Goal: Task Accomplishment & Management: Manage account settings

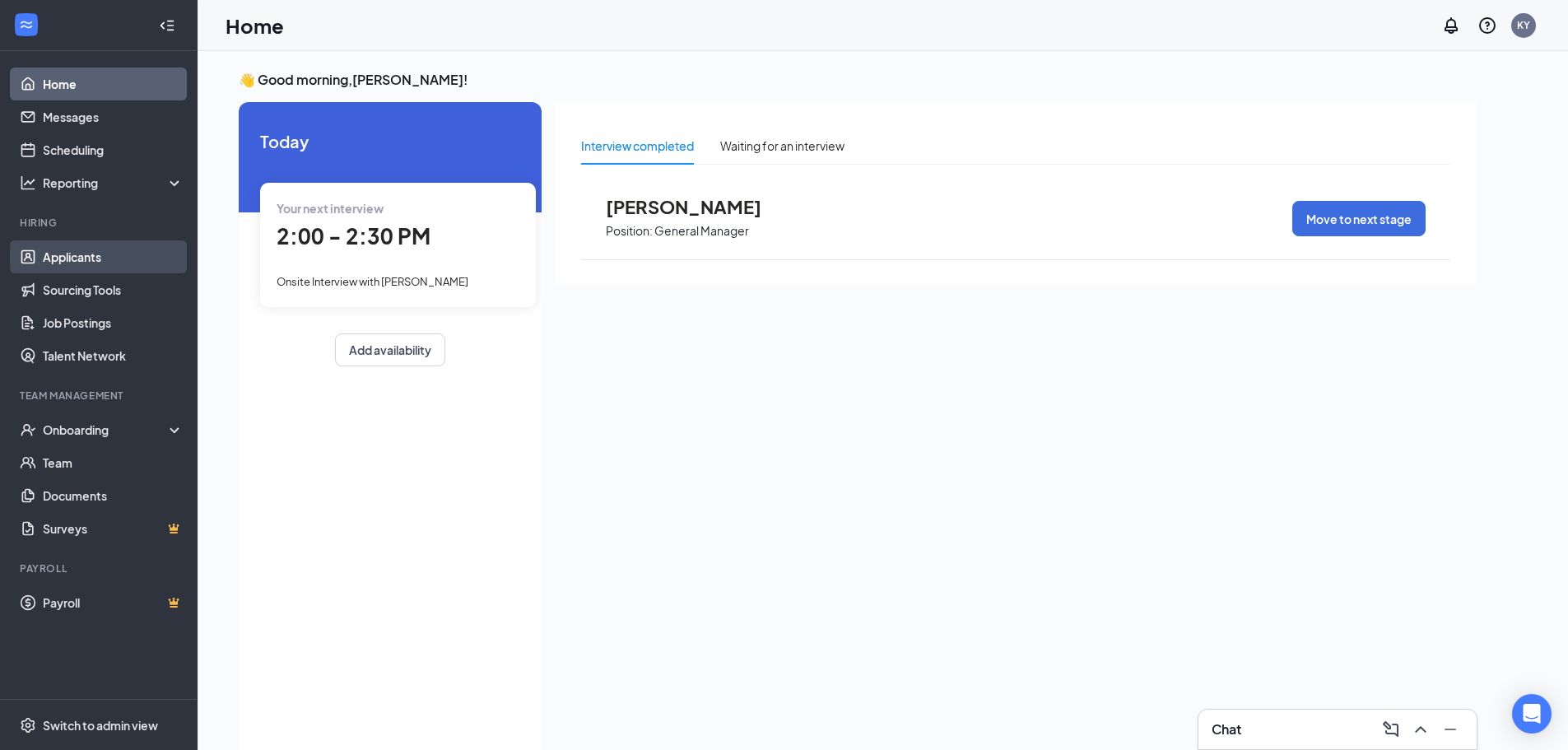
click at [52, 257] on link "Applicants" at bounding box center [113, 257] width 140 height 32
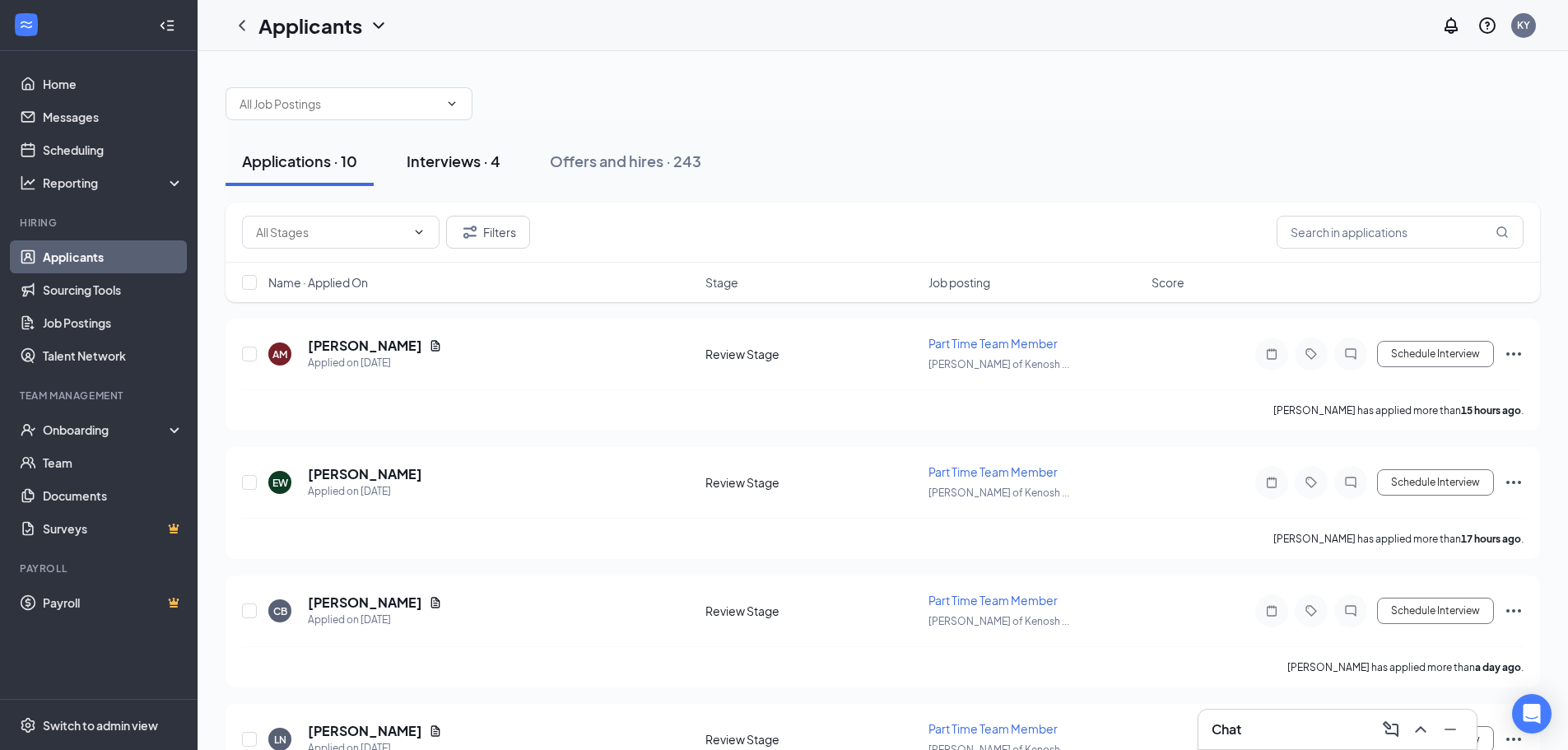
click at [437, 161] on div "Interviews · 4" at bounding box center [454, 161] width 94 height 21
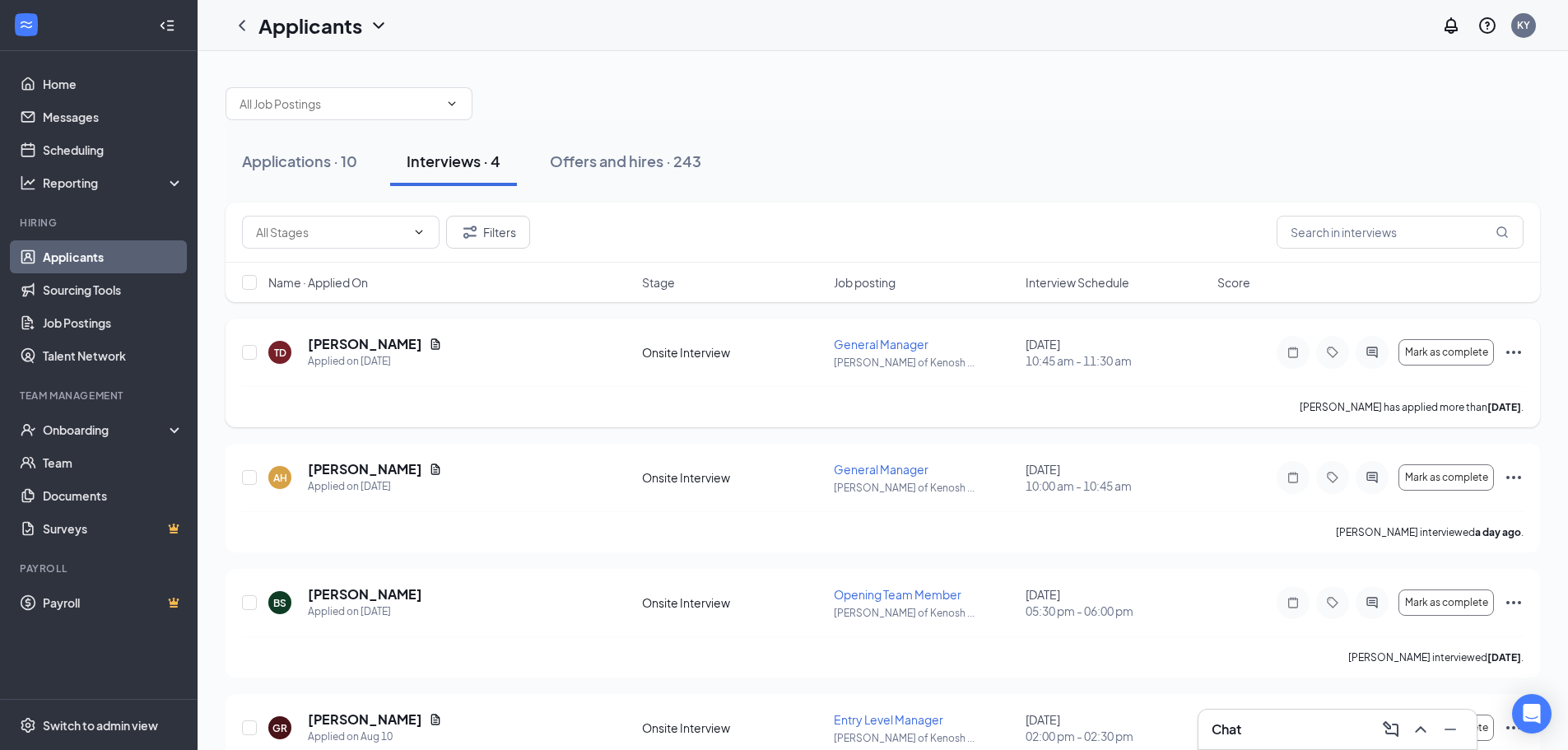
click at [1514, 353] on icon "Ellipses" at bounding box center [1515, 352] width 15 height 3
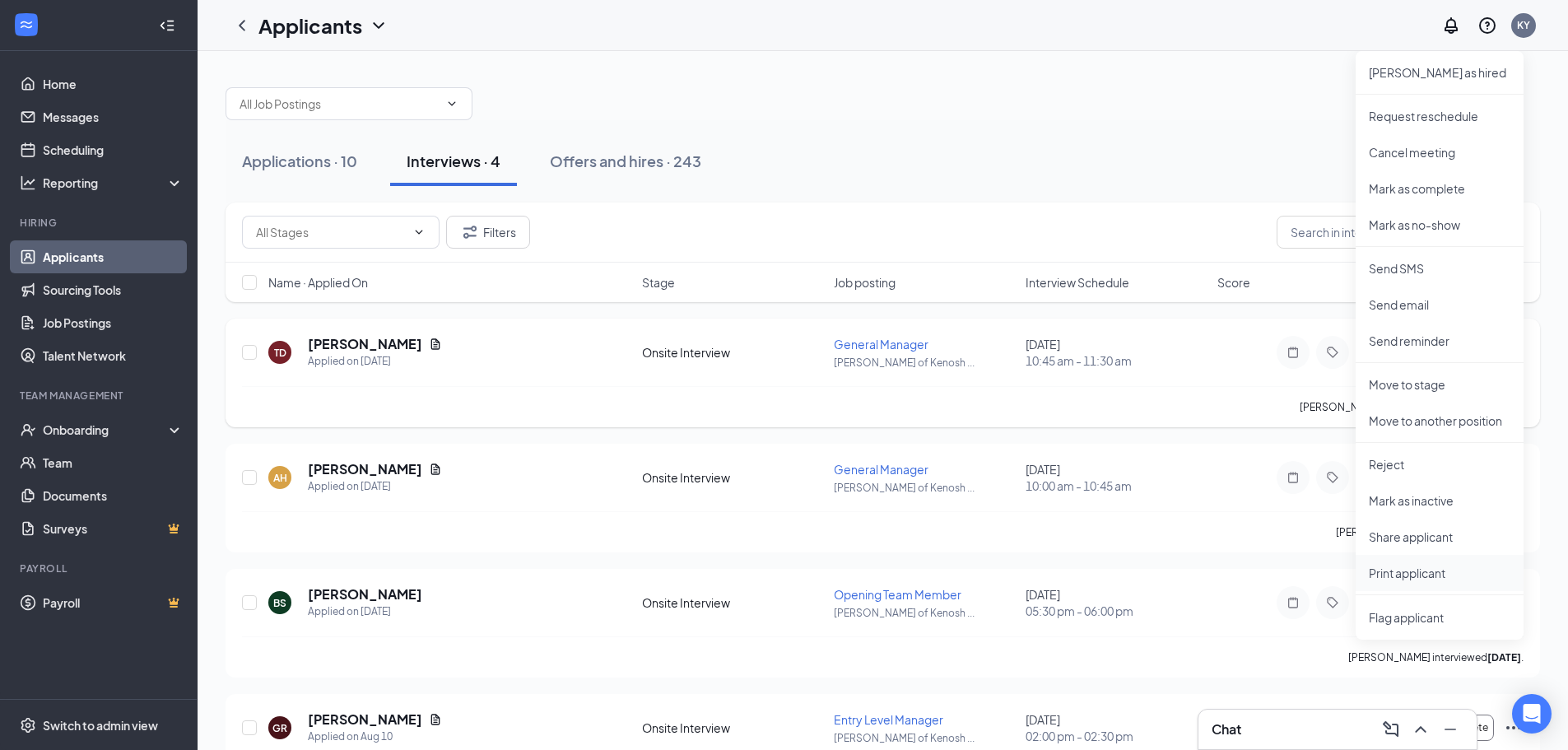
click at [1403, 569] on p "Print applicant" at bounding box center [1440, 572] width 141 height 16
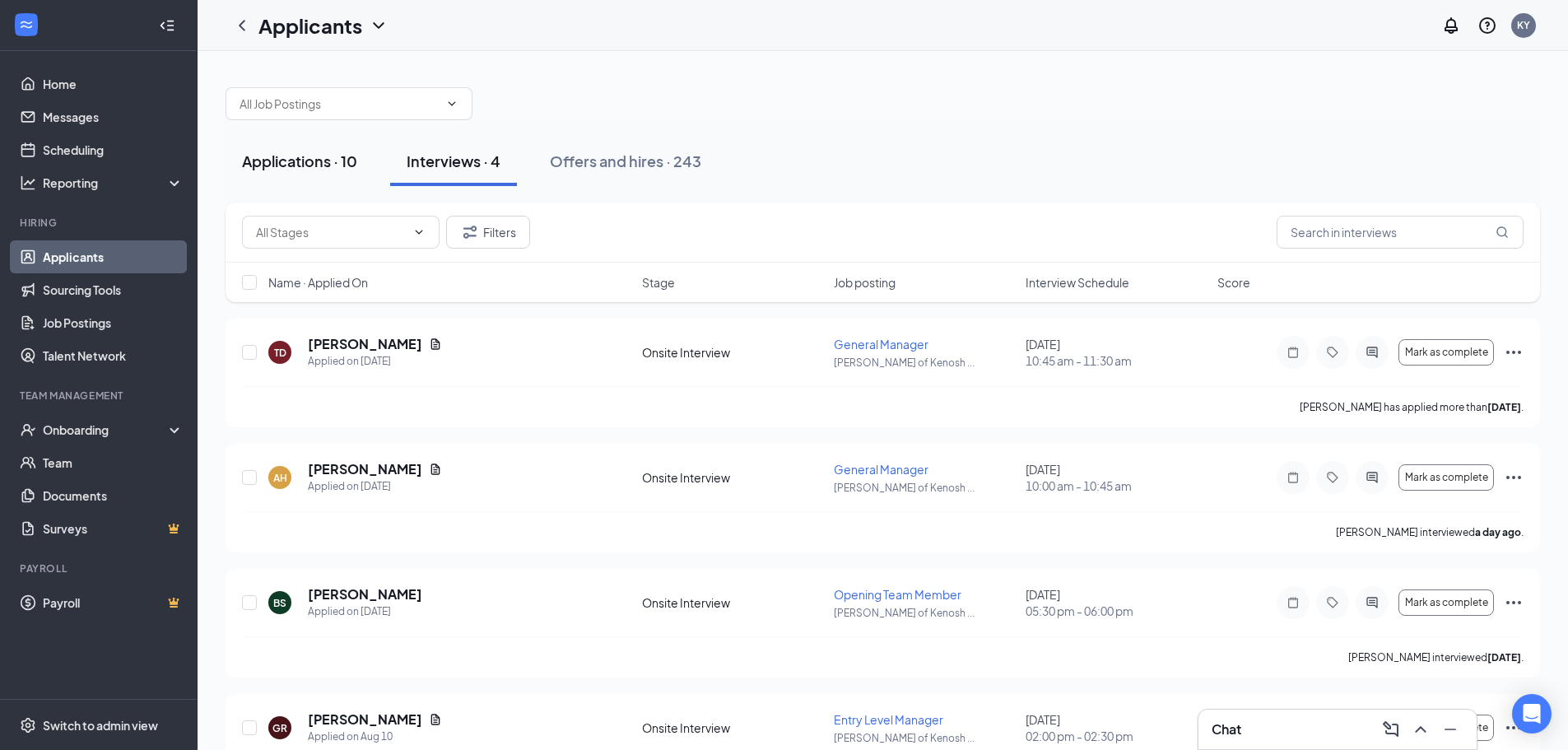
click at [323, 162] on div "Applications · 10" at bounding box center [299, 161] width 116 height 21
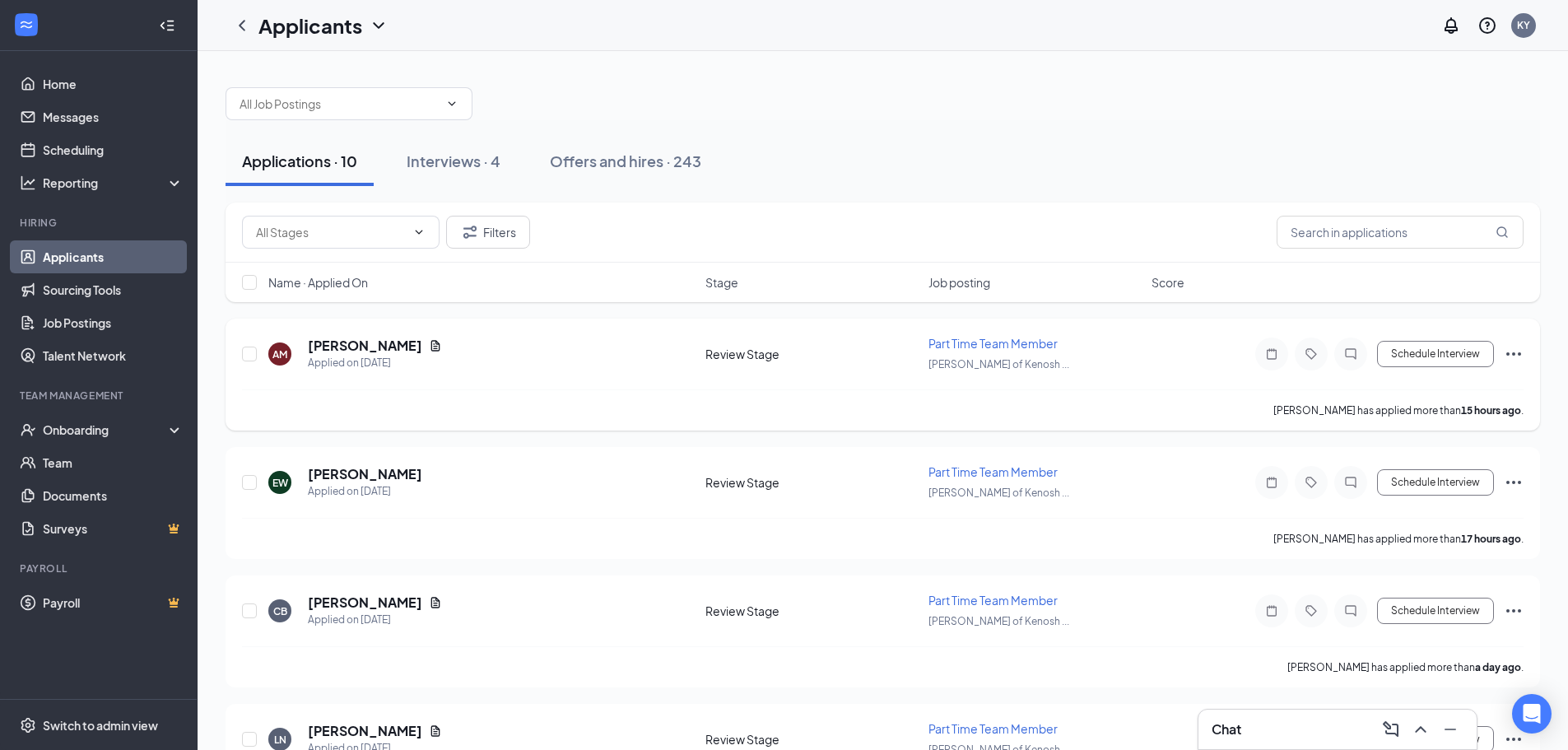
click at [1515, 354] on icon "Ellipses" at bounding box center [1515, 354] width 15 height 3
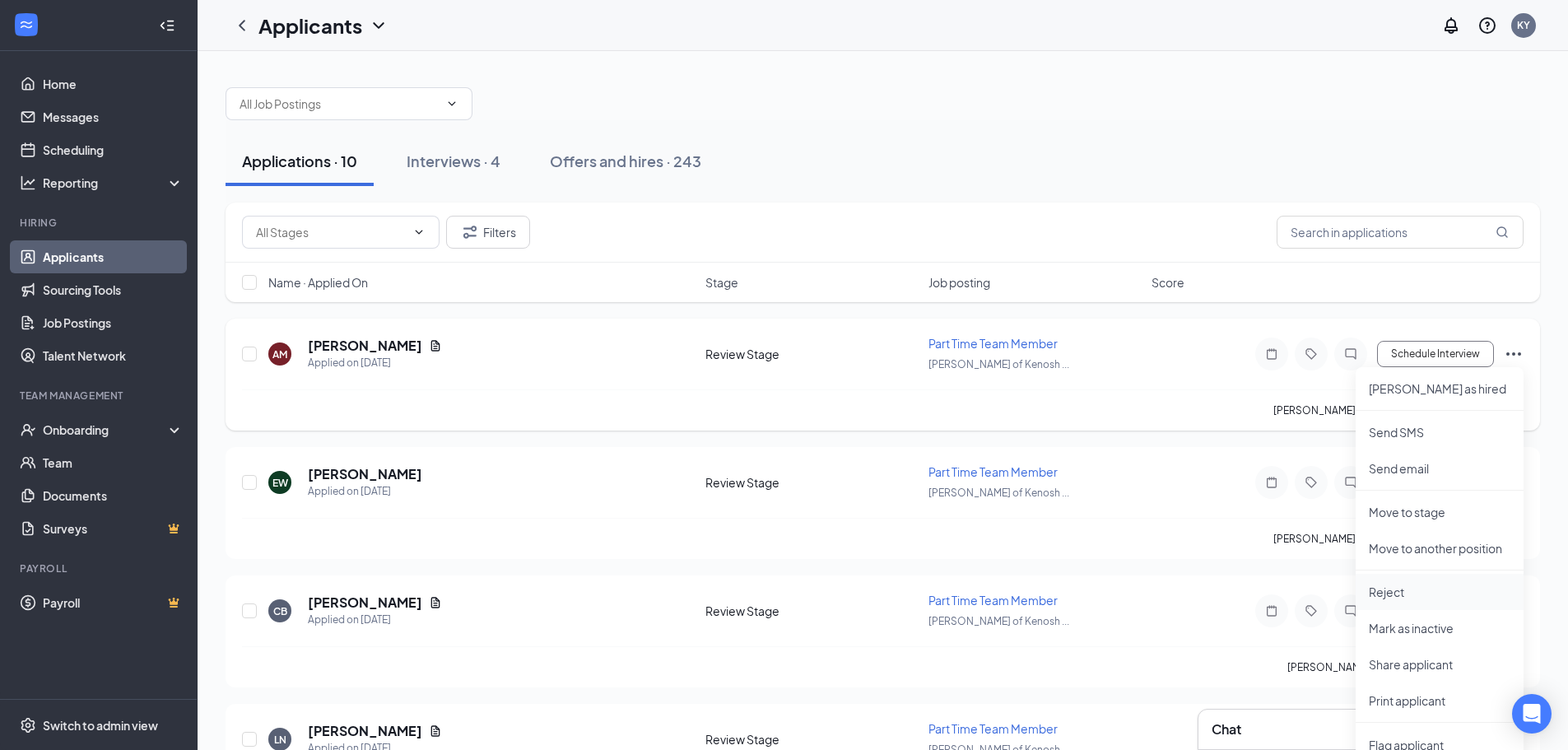
click at [1400, 591] on p "Reject" at bounding box center [1440, 591] width 141 height 16
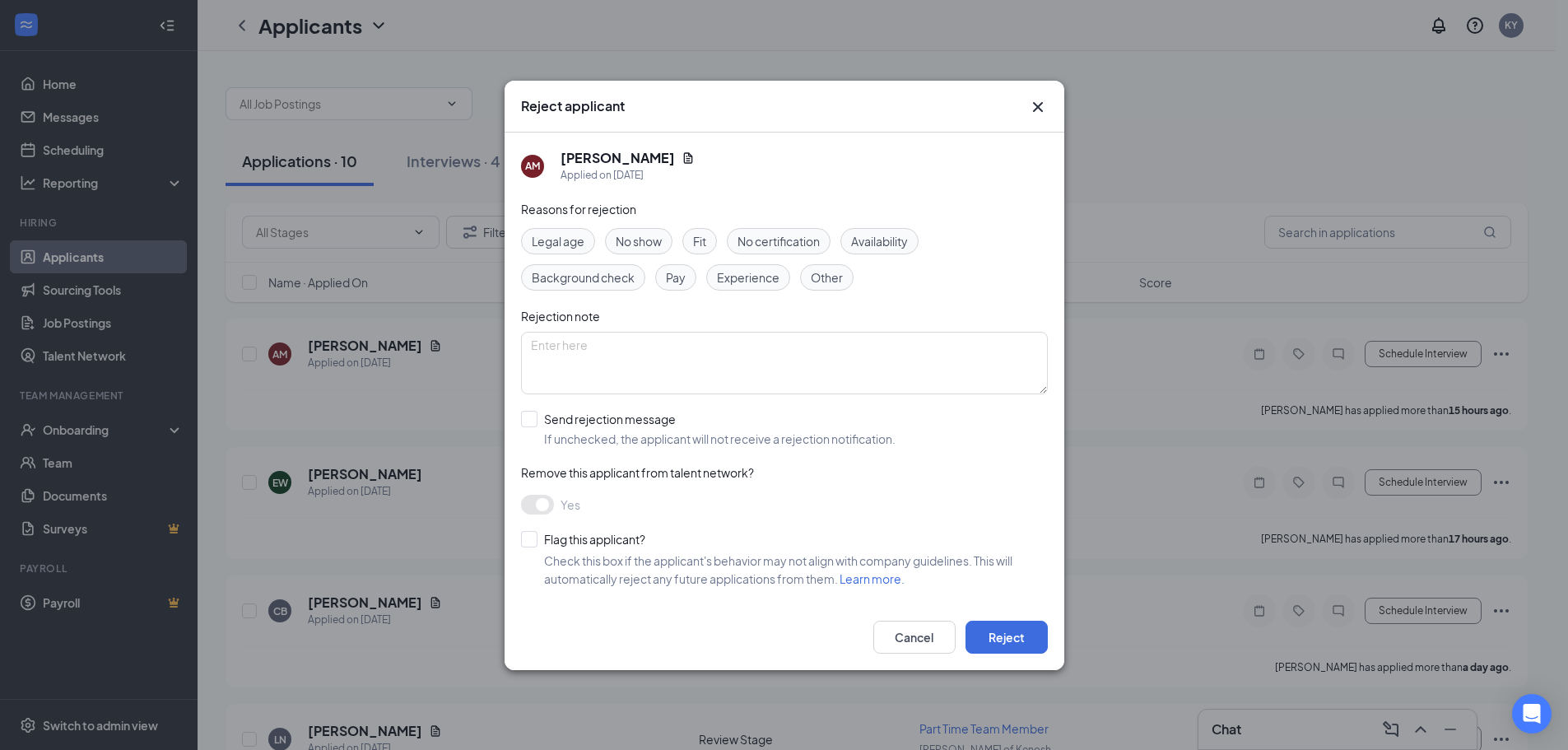
click at [699, 243] on span "Fit" at bounding box center [700, 241] width 13 height 18
drag, startPoint x: 1018, startPoint y: 633, endPoint x: 1019, endPoint y: 624, distance: 9.1
click at [1018, 633] on button "Reject" at bounding box center [1006, 637] width 82 height 32
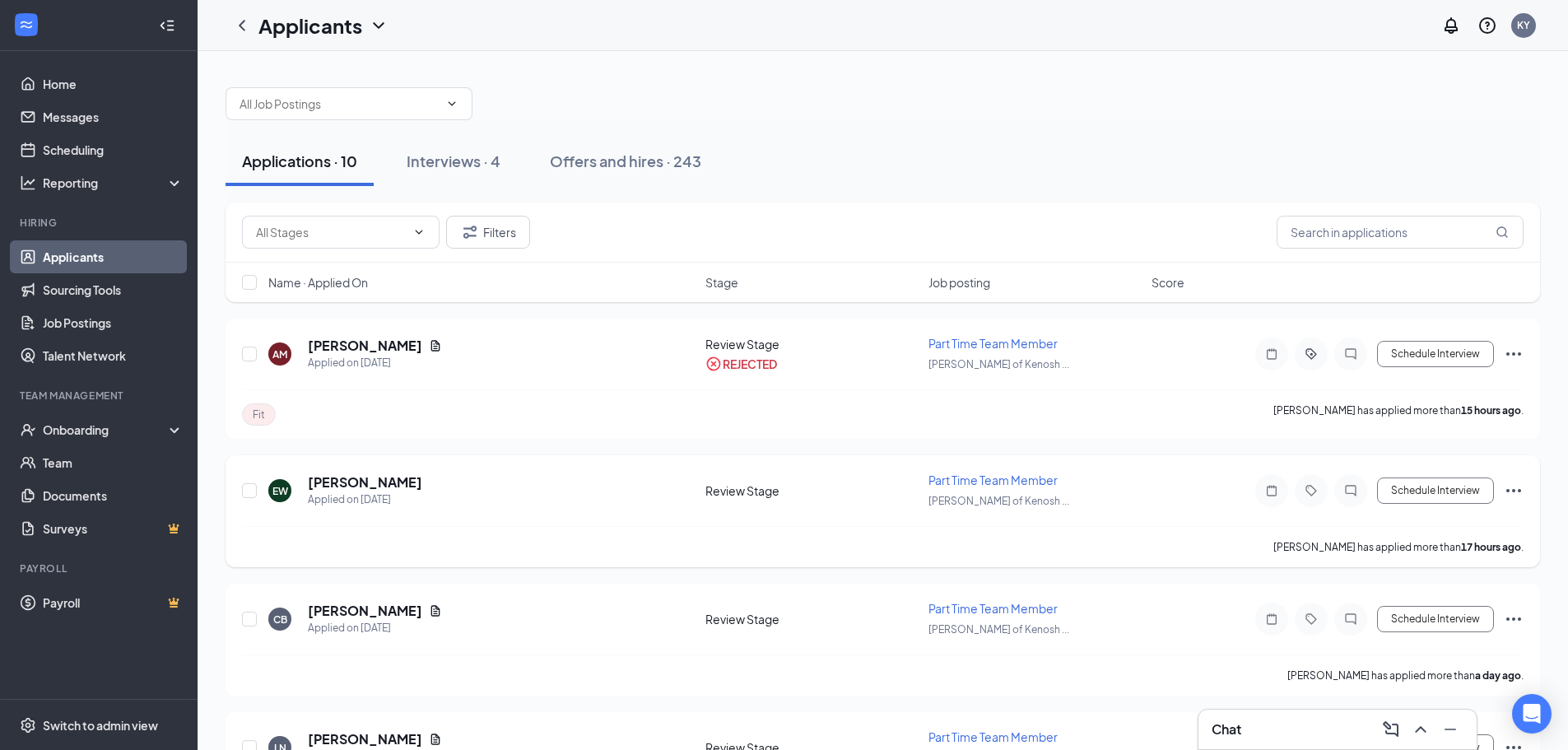
click at [1514, 491] on icon "Ellipses" at bounding box center [1515, 490] width 15 height 3
click at [1417, 727] on p "Reject" at bounding box center [1440, 728] width 141 height 16
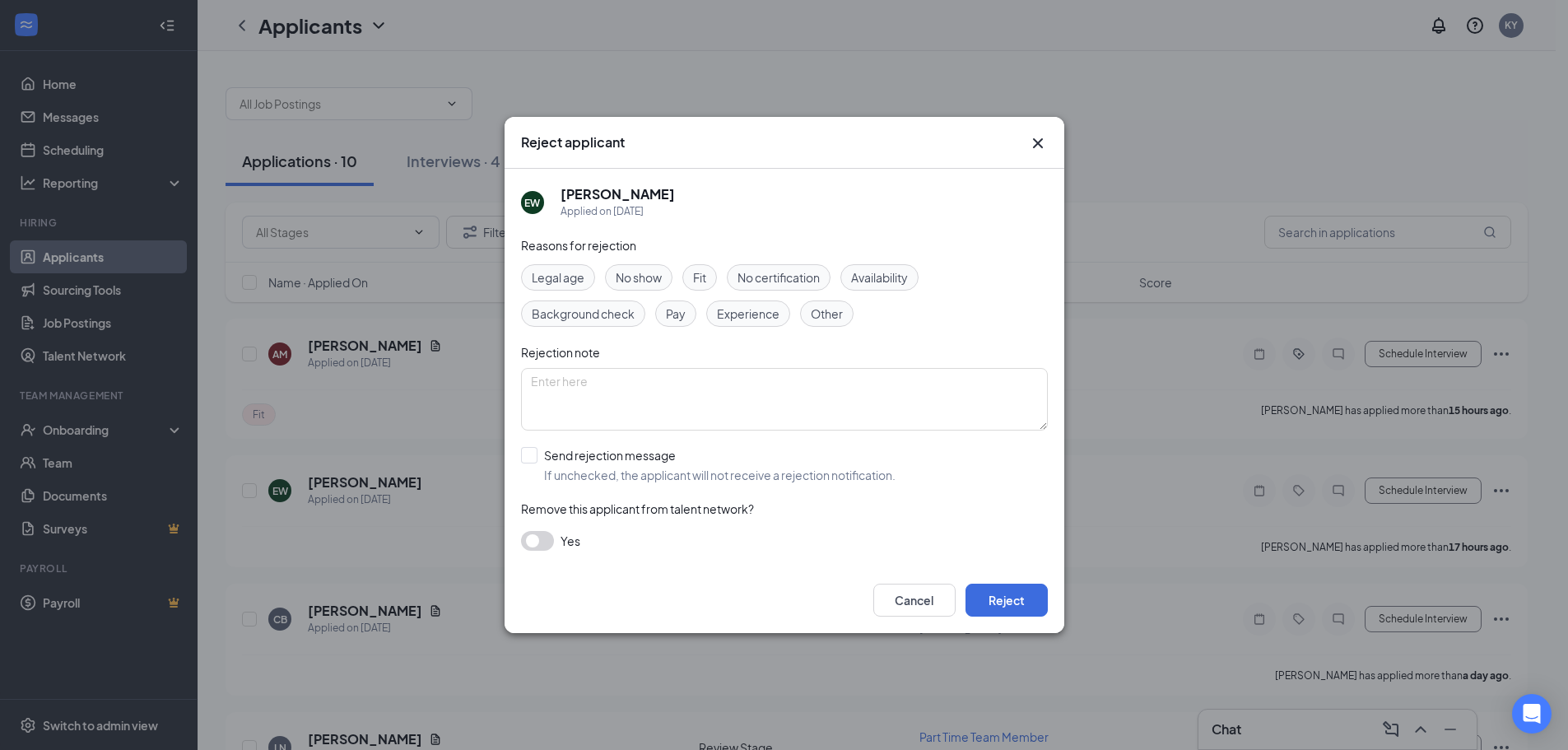
drag, startPoint x: 664, startPoint y: 277, endPoint x: 703, endPoint y: 342, distance: 75.8
click at [664, 278] on div "No show" at bounding box center [639, 278] width 68 height 27
click at [1010, 600] on button "Reject" at bounding box center [1006, 600] width 82 height 32
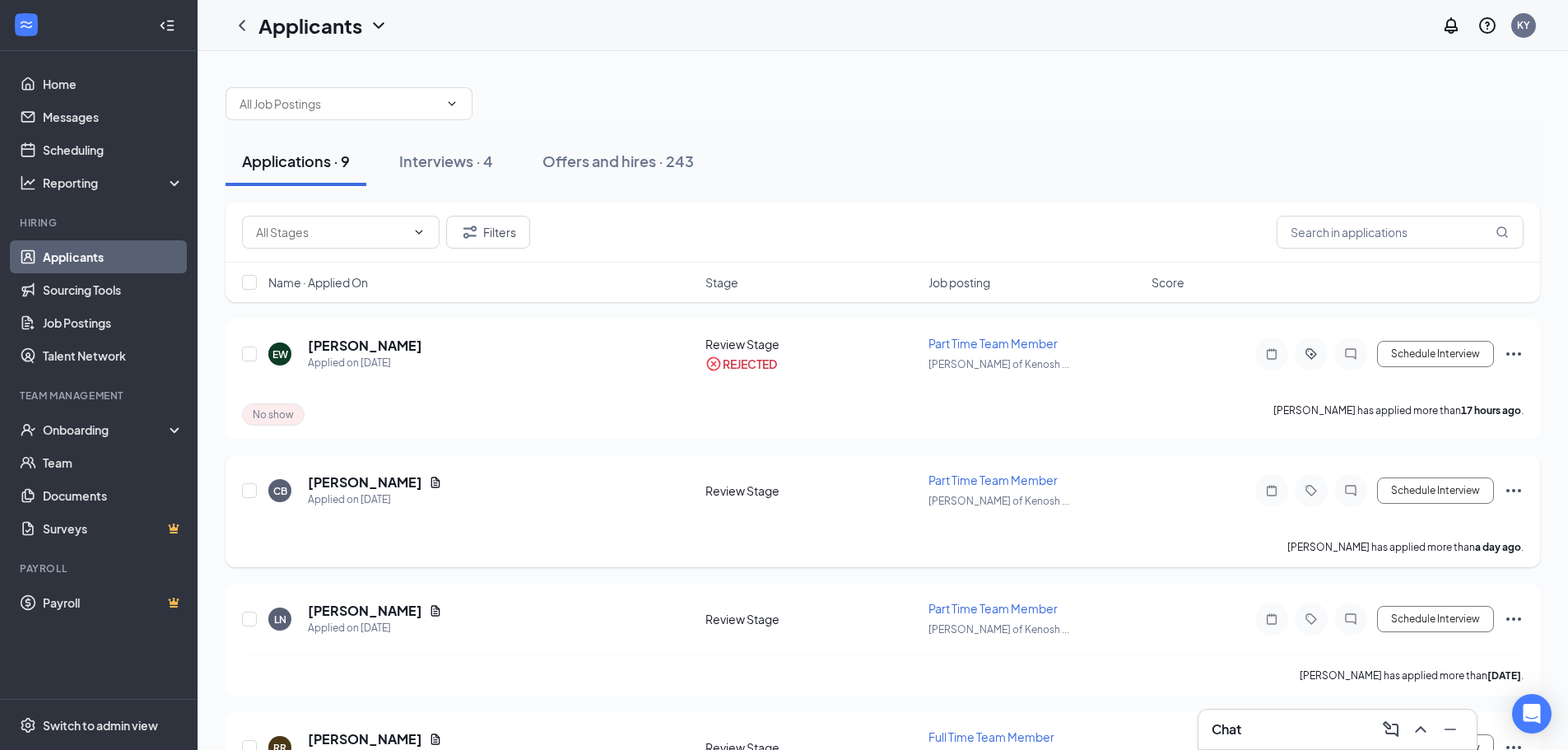
click at [1515, 486] on icon "Ellipses" at bounding box center [1514, 490] width 20 height 20
click at [1412, 724] on p "Reject" at bounding box center [1440, 728] width 141 height 16
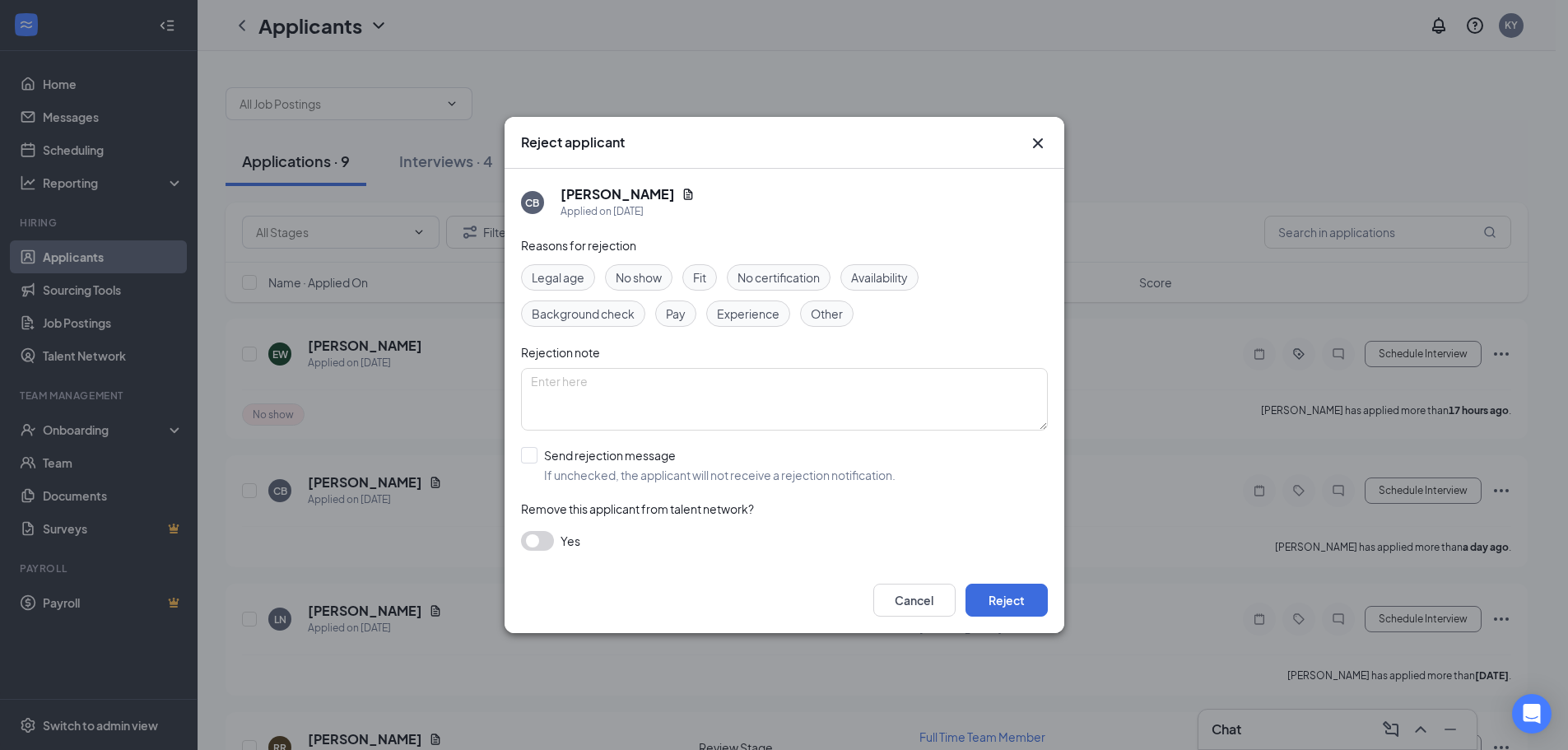
click at [651, 284] on span "No show" at bounding box center [639, 277] width 46 height 18
click at [1005, 599] on button "Reject" at bounding box center [1006, 600] width 82 height 32
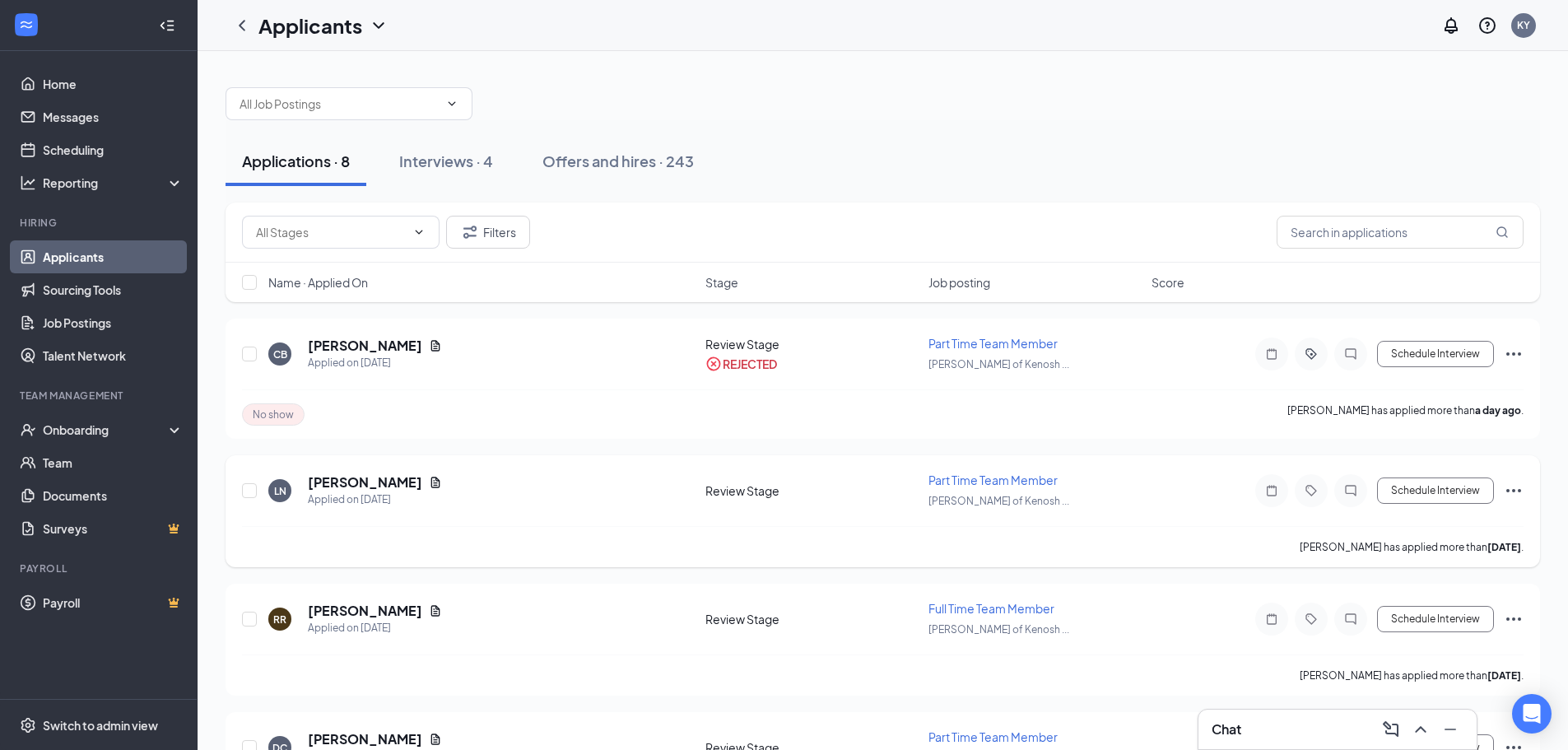
click at [1519, 490] on icon "Ellipses" at bounding box center [1514, 490] width 20 height 20
click at [1403, 730] on p "Reject" at bounding box center [1440, 728] width 141 height 16
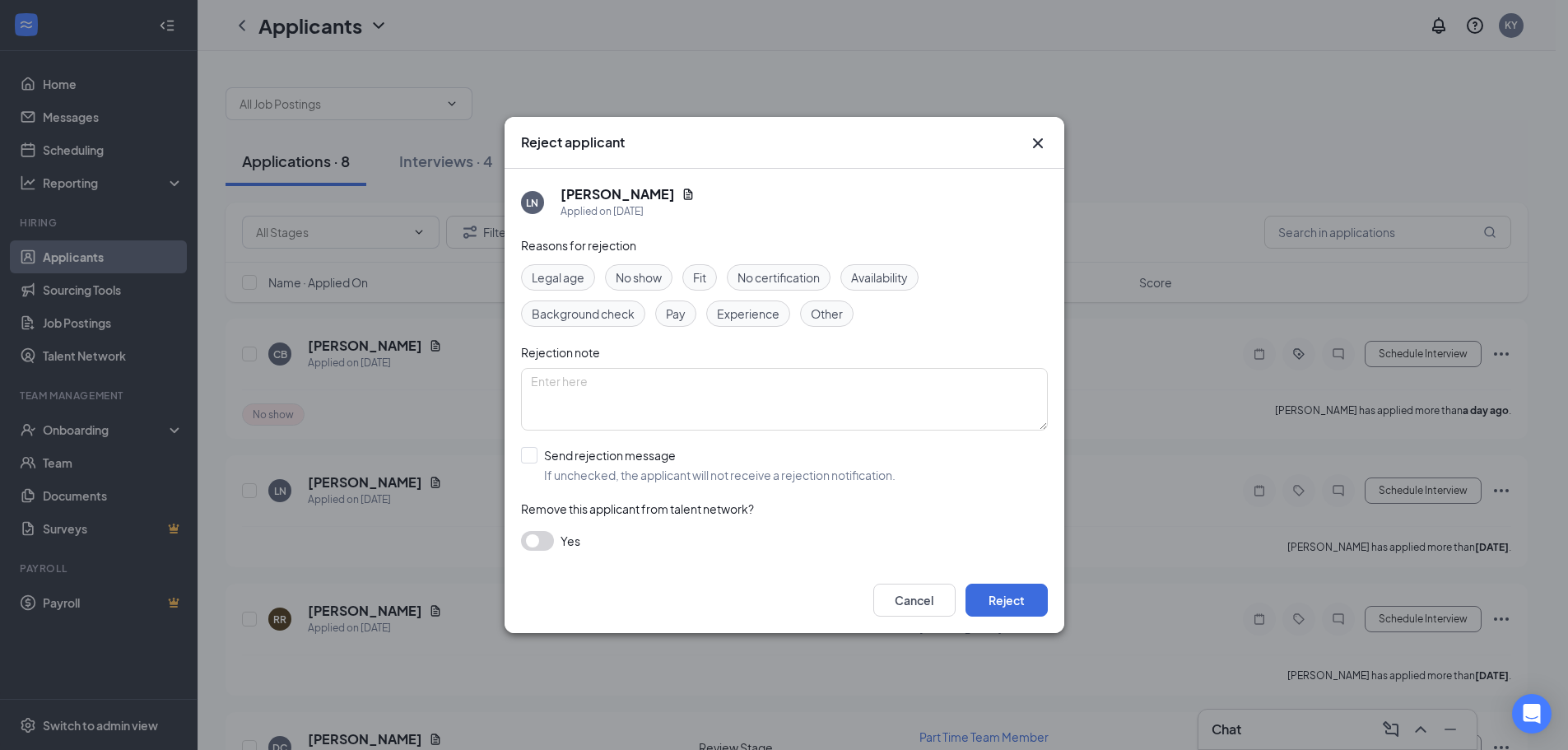
click at [642, 284] on span "No show" at bounding box center [639, 277] width 46 height 18
click at [1003, 601] on button "Reject" at bounding box center [1006, 600] width 82 height 32
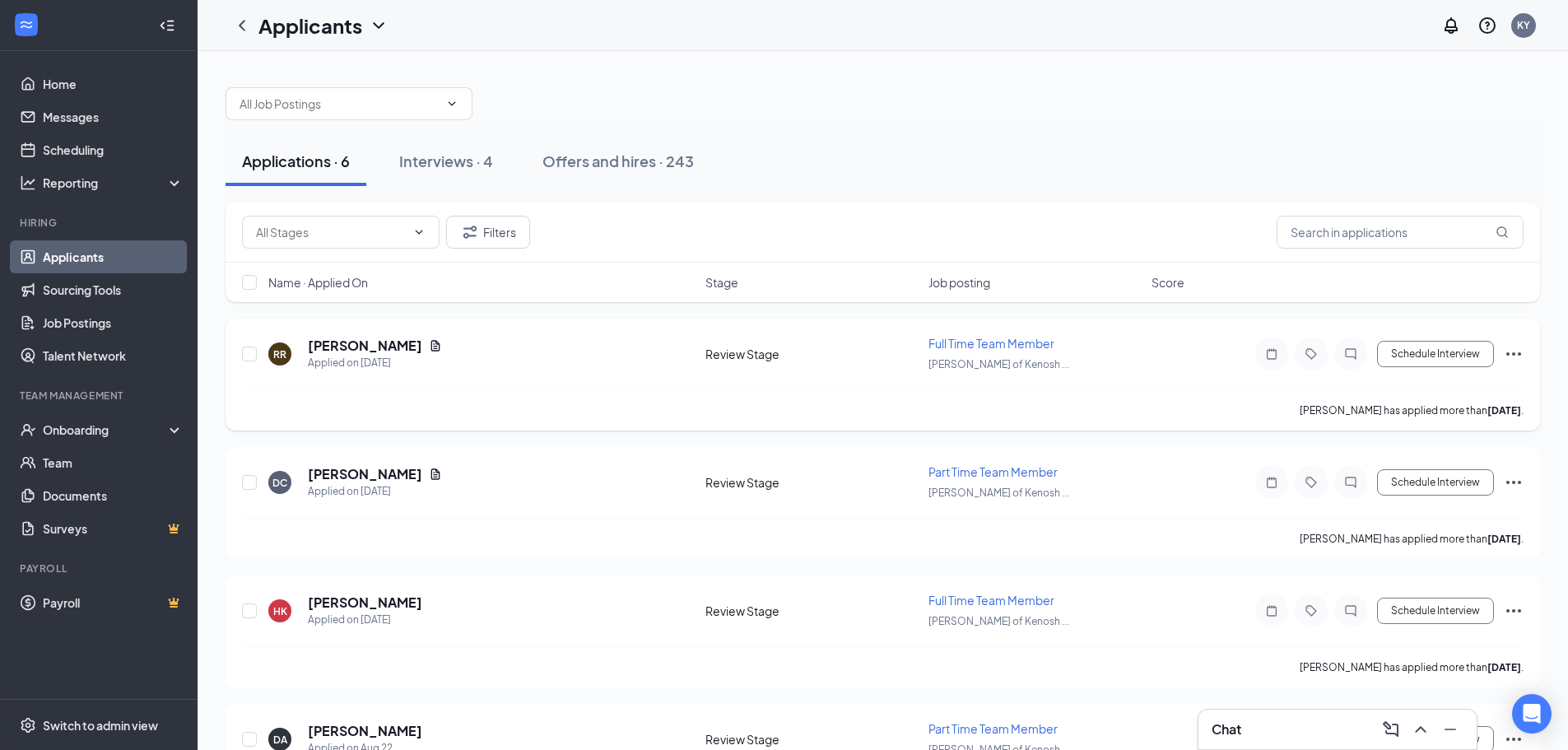
click at [1515, 354] on icon "Ellipses" at bounding box center [1514, 354] width 20 height 20
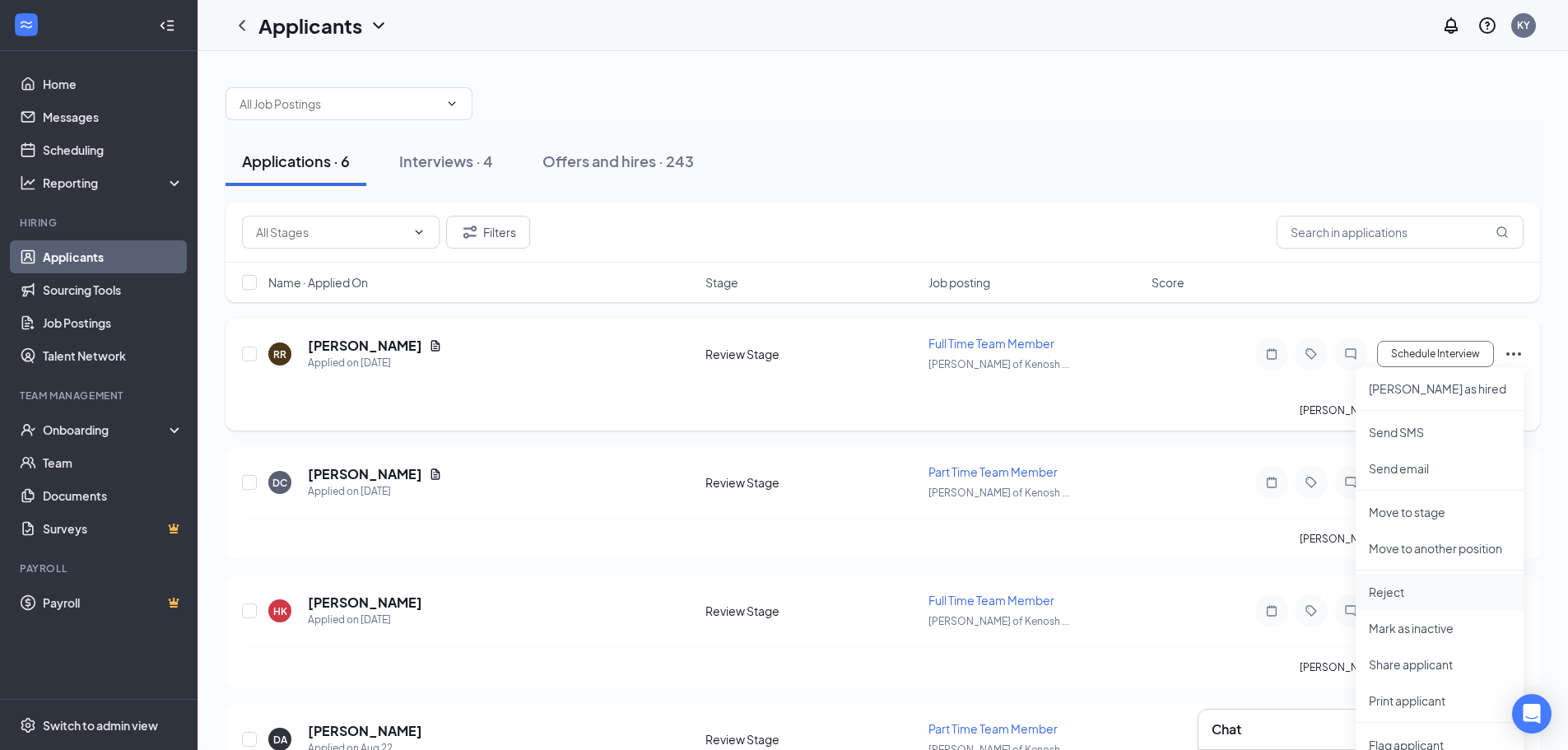
click at [1414, 592] on p "Reject" at bounding box center [1440, 591] width 141 height 16
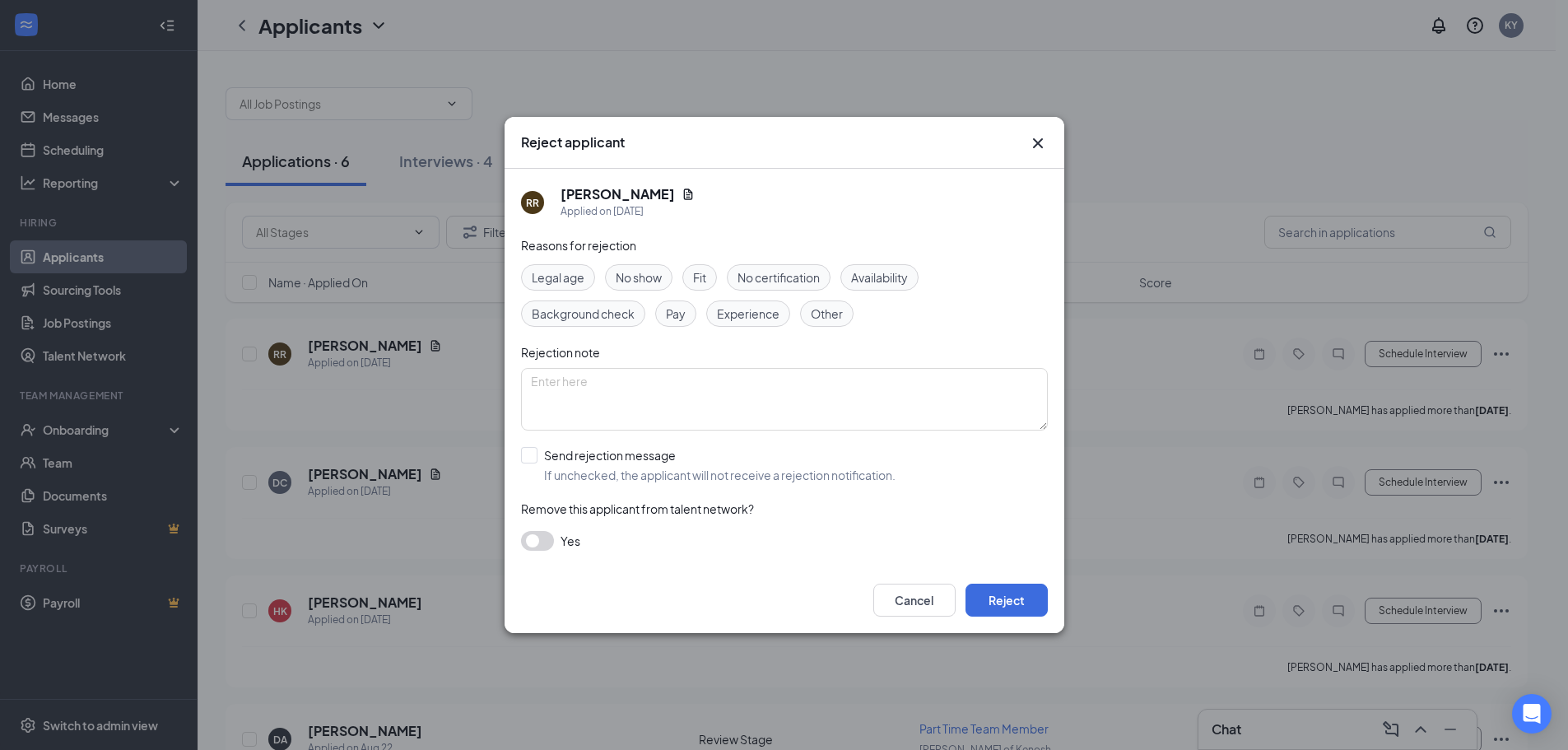
click at [625, 278] on span "No show" at bounding box center [639, 277] width 46 height 18
click at [1015, 597] on button "Reject" at bounding box center [1006, 600] width 82 height 32
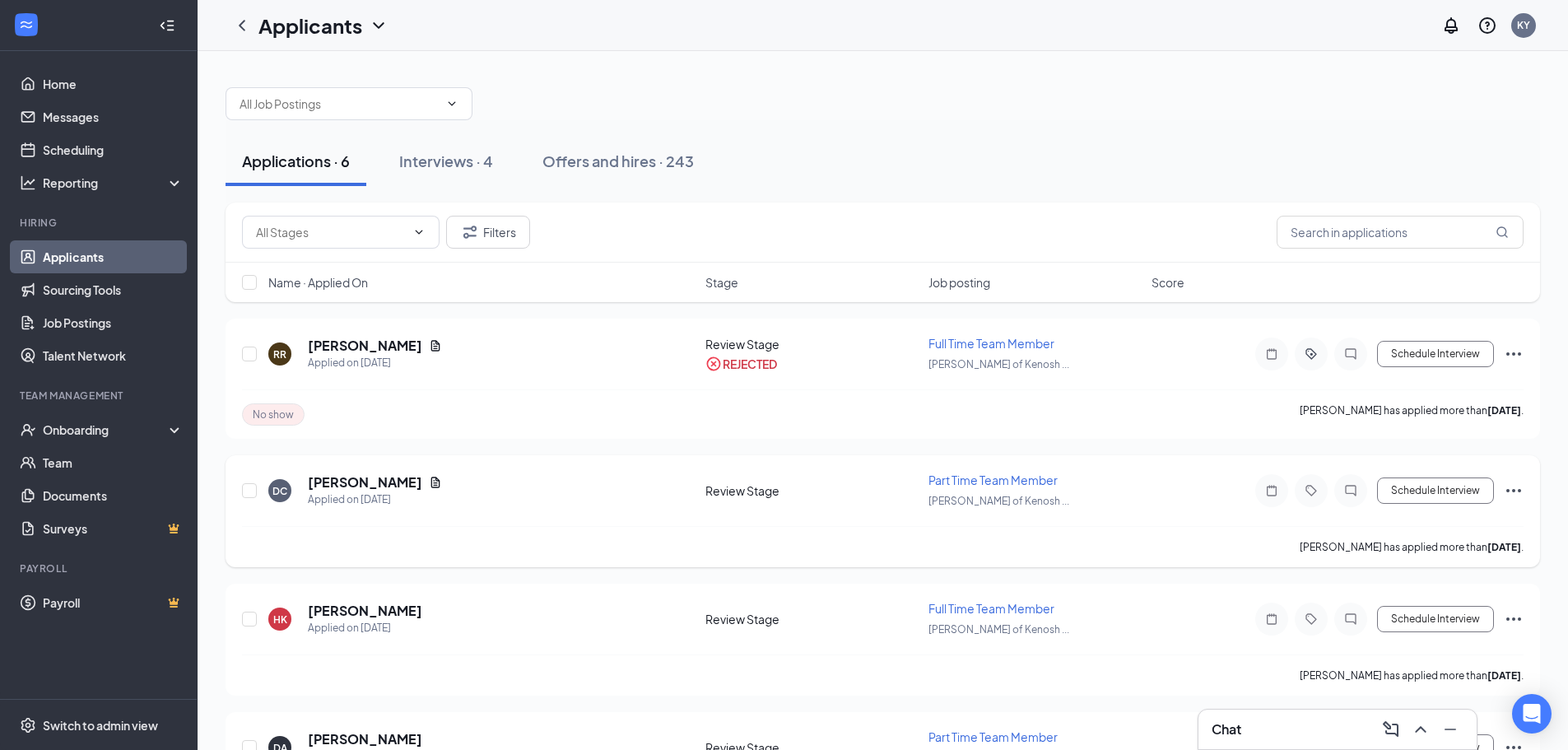
click at [1510, 492] on icon "Ellipses" at bounding box center [1514, 490] width 20 height 20
click at [1418, 729] on p "Reject" at bounding box center [1440, 728] width 141 height 16
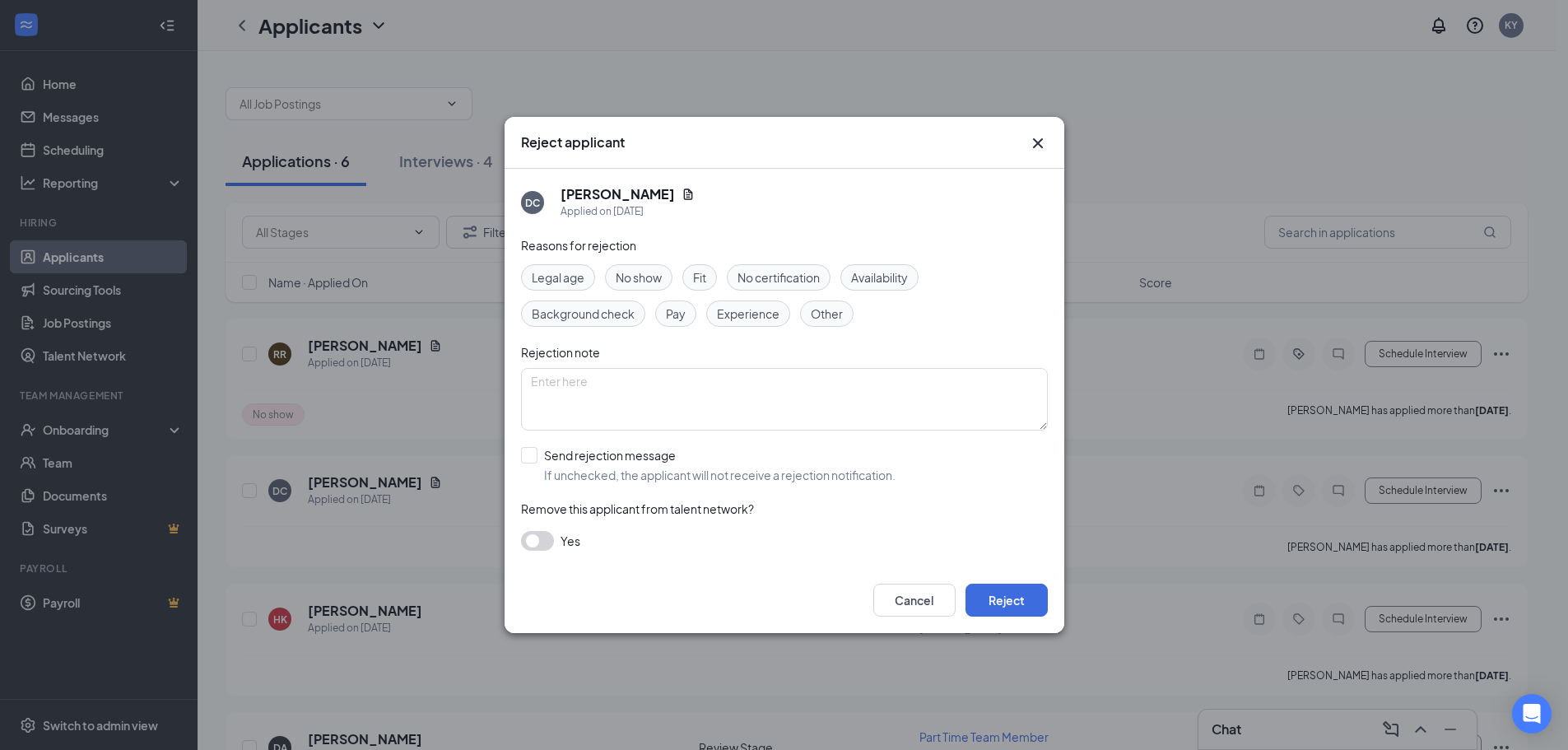
click at [653, 271] on span "No show" at bounding box center [639, 277] width 46 height 18
click at [1011, 590] on button "Reject" at bounding box center [1006, 600] width 82 height 32
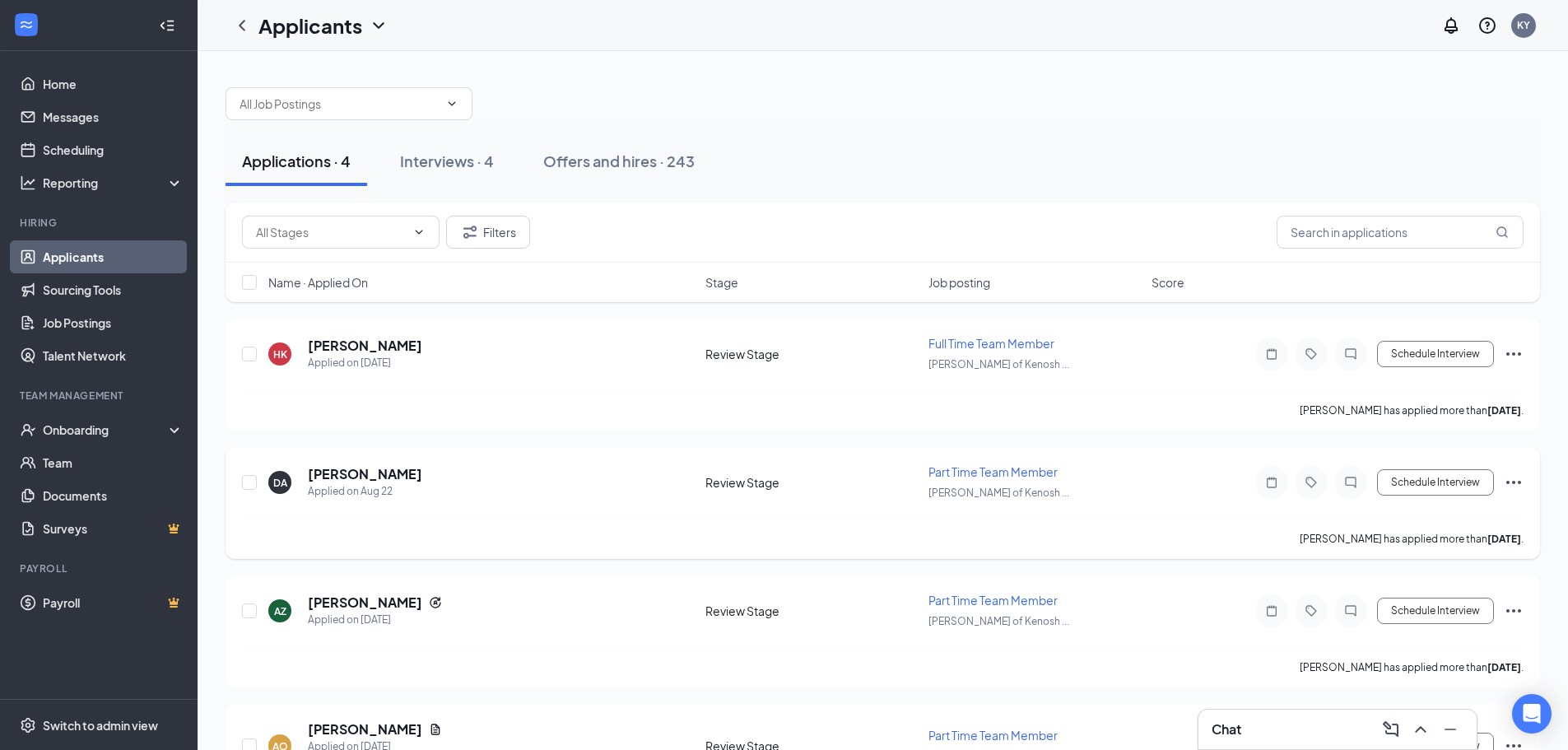
click at [1516, 485] on icon "Ellipses" at bounding box center [1514, 482] width 20 height 20
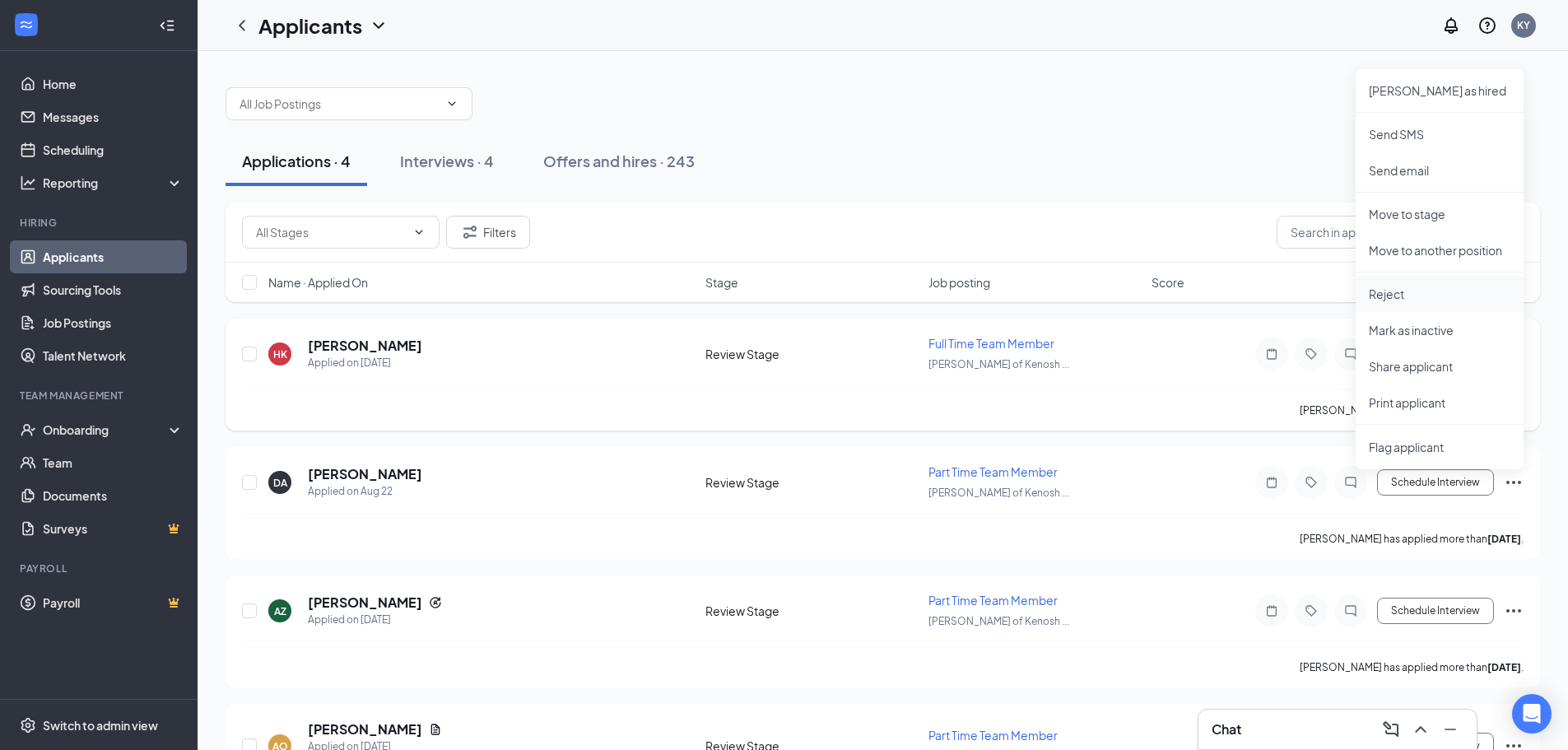
click at [1392, 295] on p "Reject" at bounding box center [1440, 293] width 141 height 16
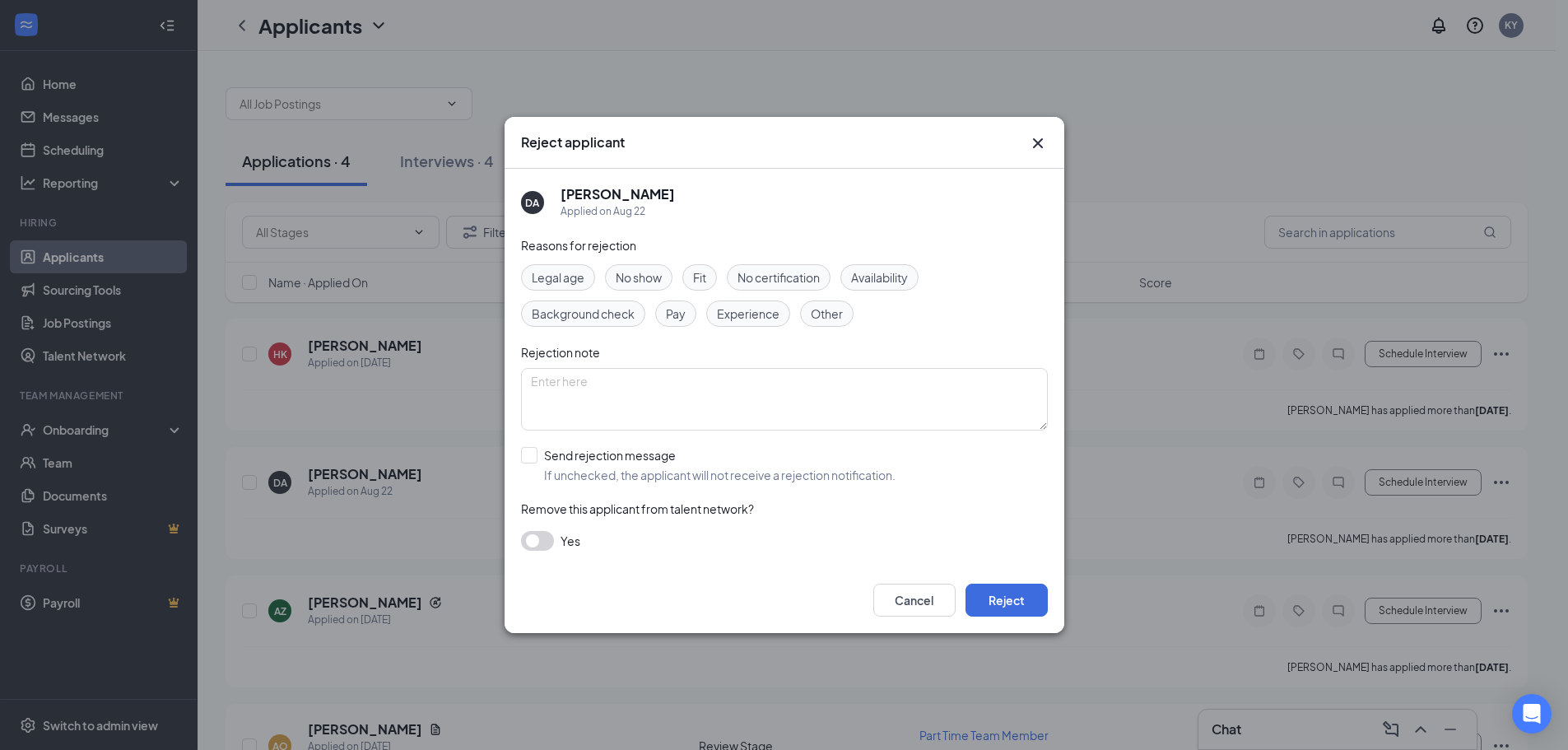
click at [654, 281] on span "No show" at bounding box center [639, 277] width 46 height 18
click at [989, 603] on button "Reject" at bounding box center [1006, 600] width 82 height 32
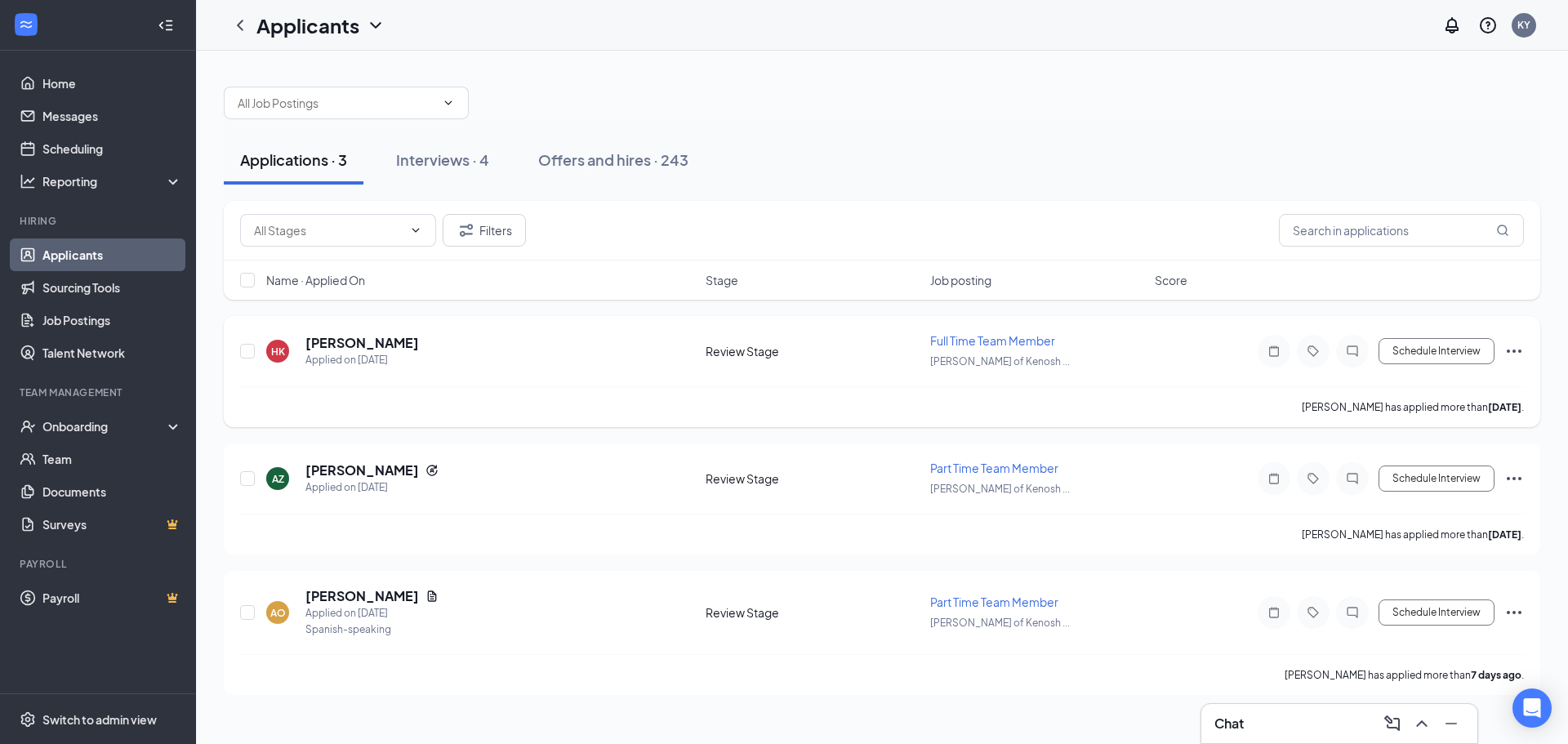
click at [1514, 350] on icon "Ellipses" at bounding box center [1515, 351] width 15 height 3
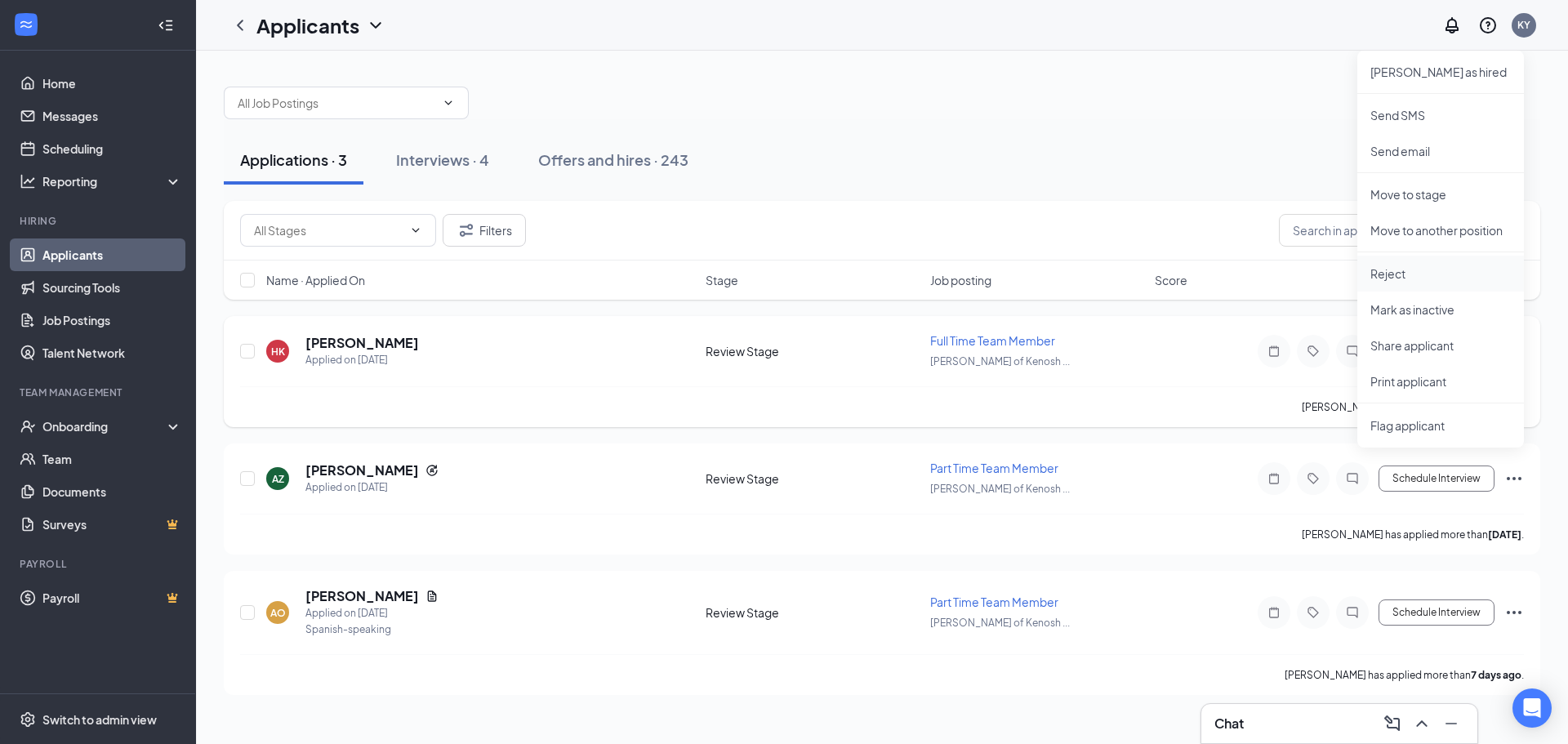
click at [1402, 278] on p "Reject" at bounding box center [1441, 273] width 140 height 16
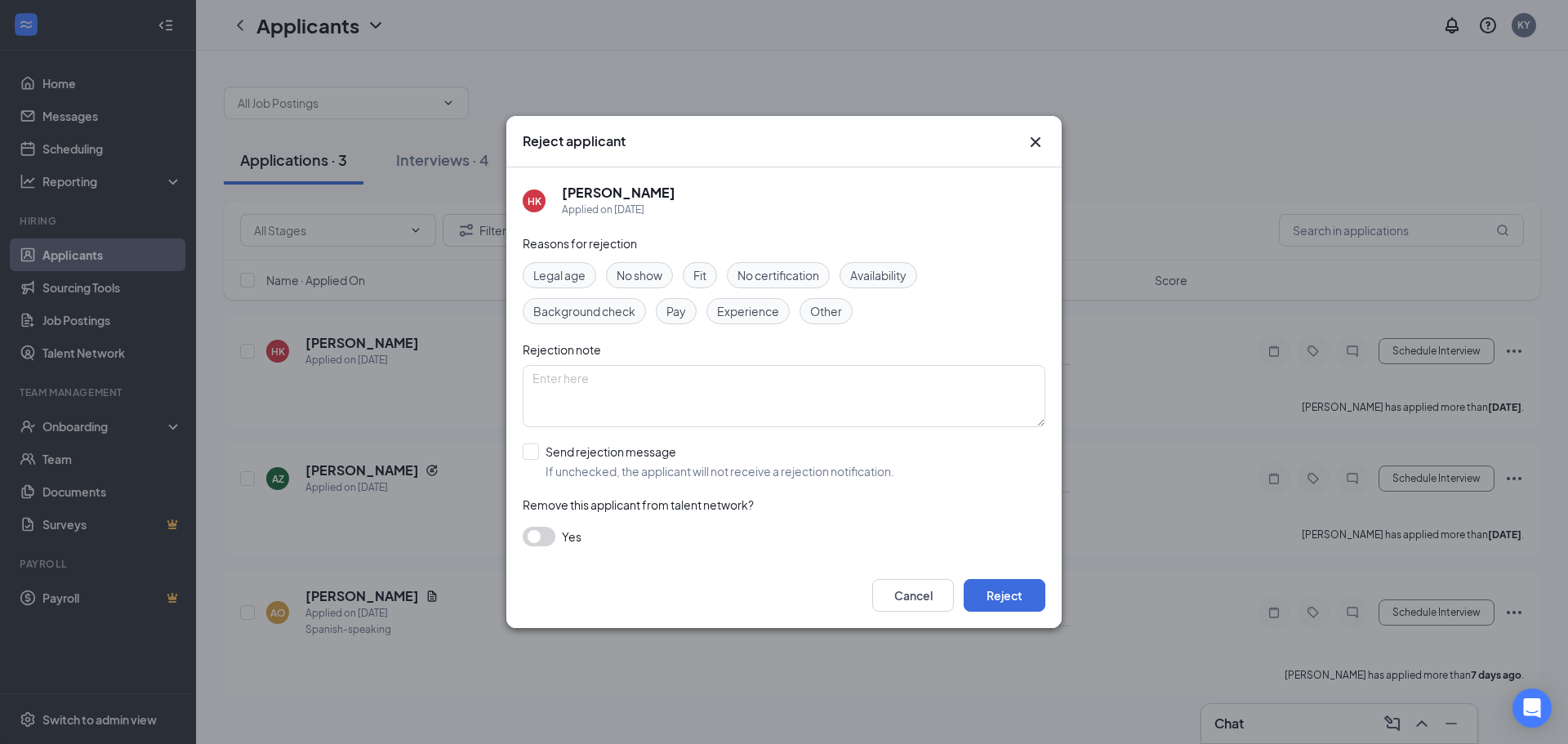
click at [658, 277] on span "No show" at bounding box center [640, 275] width 45 height 18
click at [1012, 589] on button "Reject" at bounding box center [1004, 595] width 81 height 32
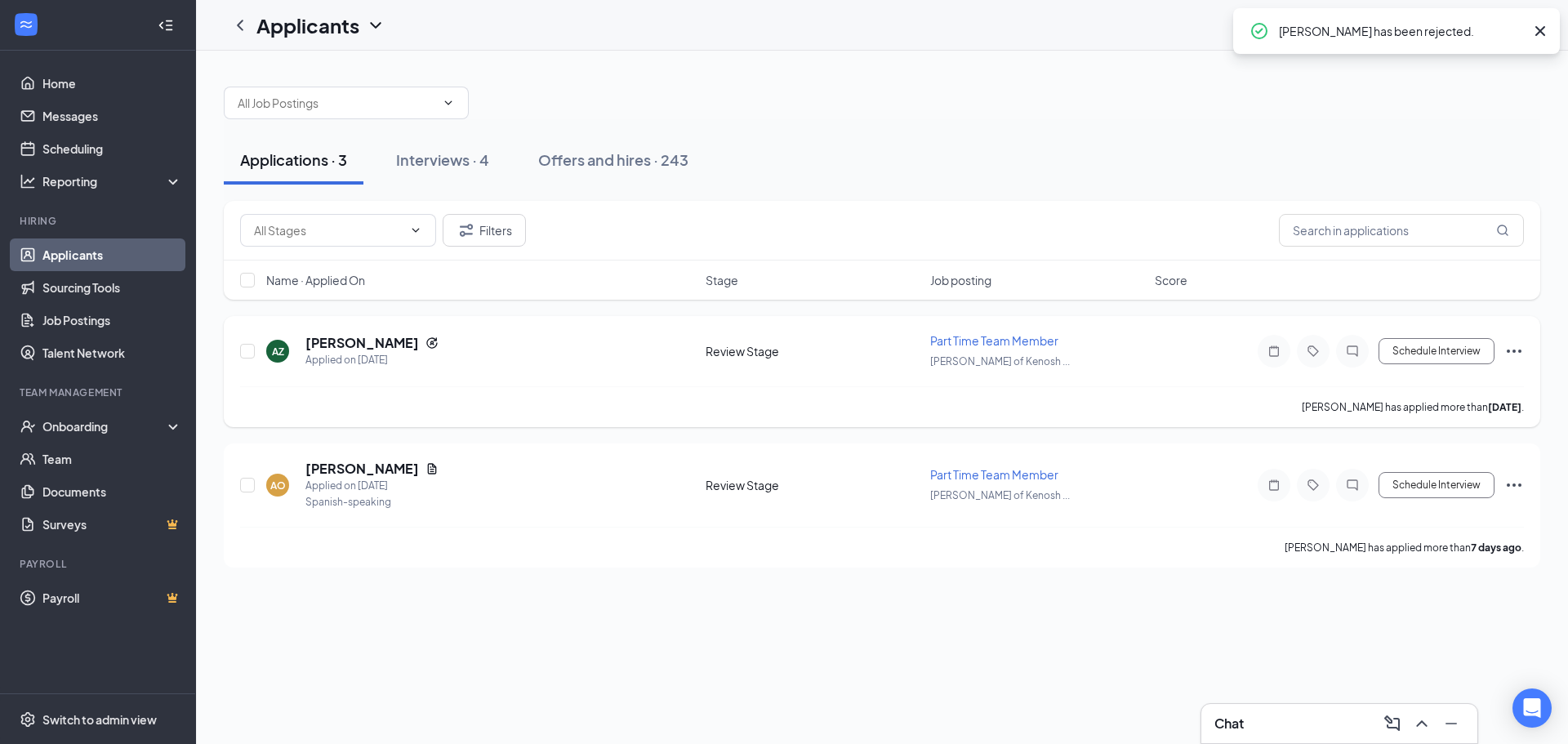
click at [1513, 345] on icon "Ellipses" at bounding box center [1514, 351] width 20 height 20
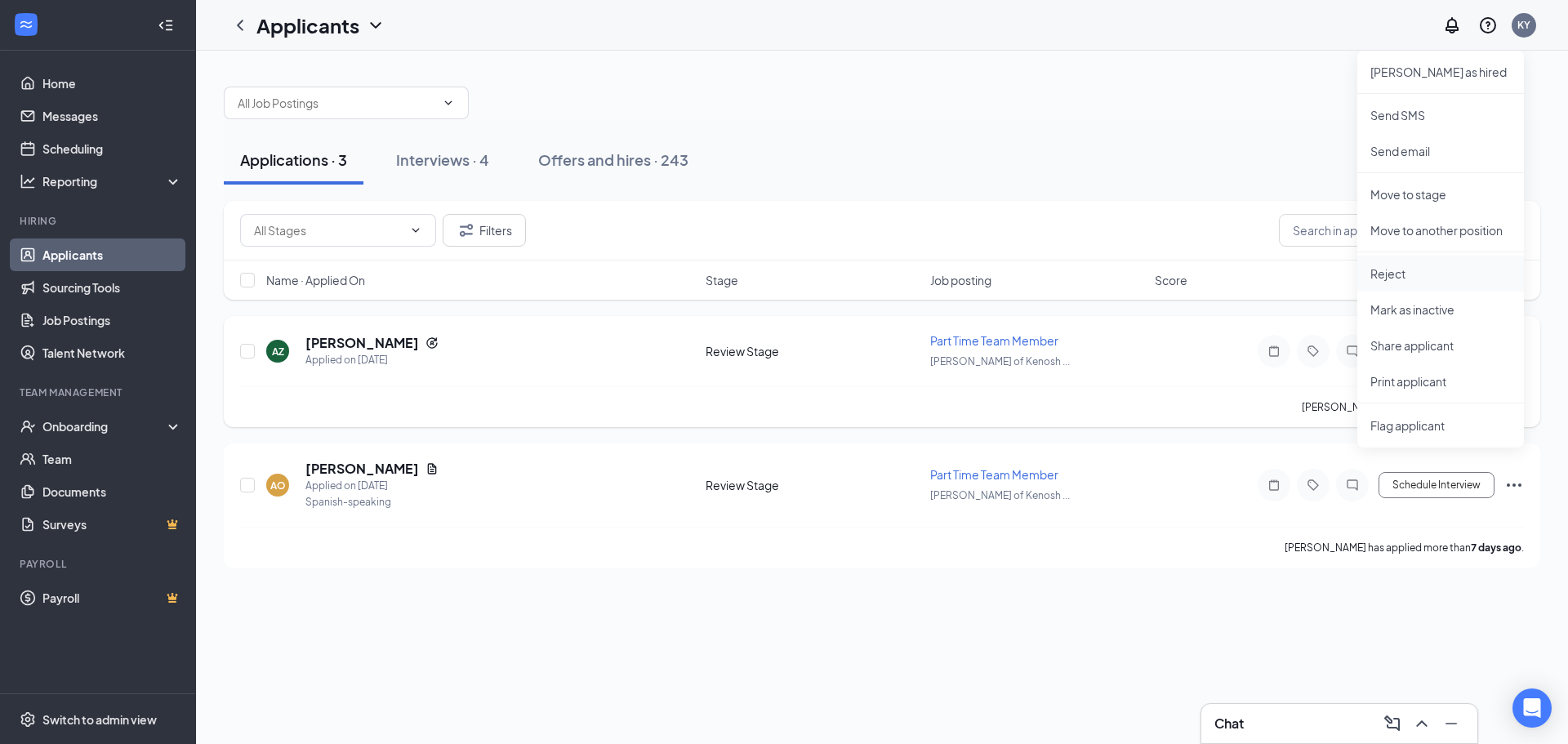
click at [1401, 277] on p "Reject" at bounding box center [1441, 273] width 140 height 16
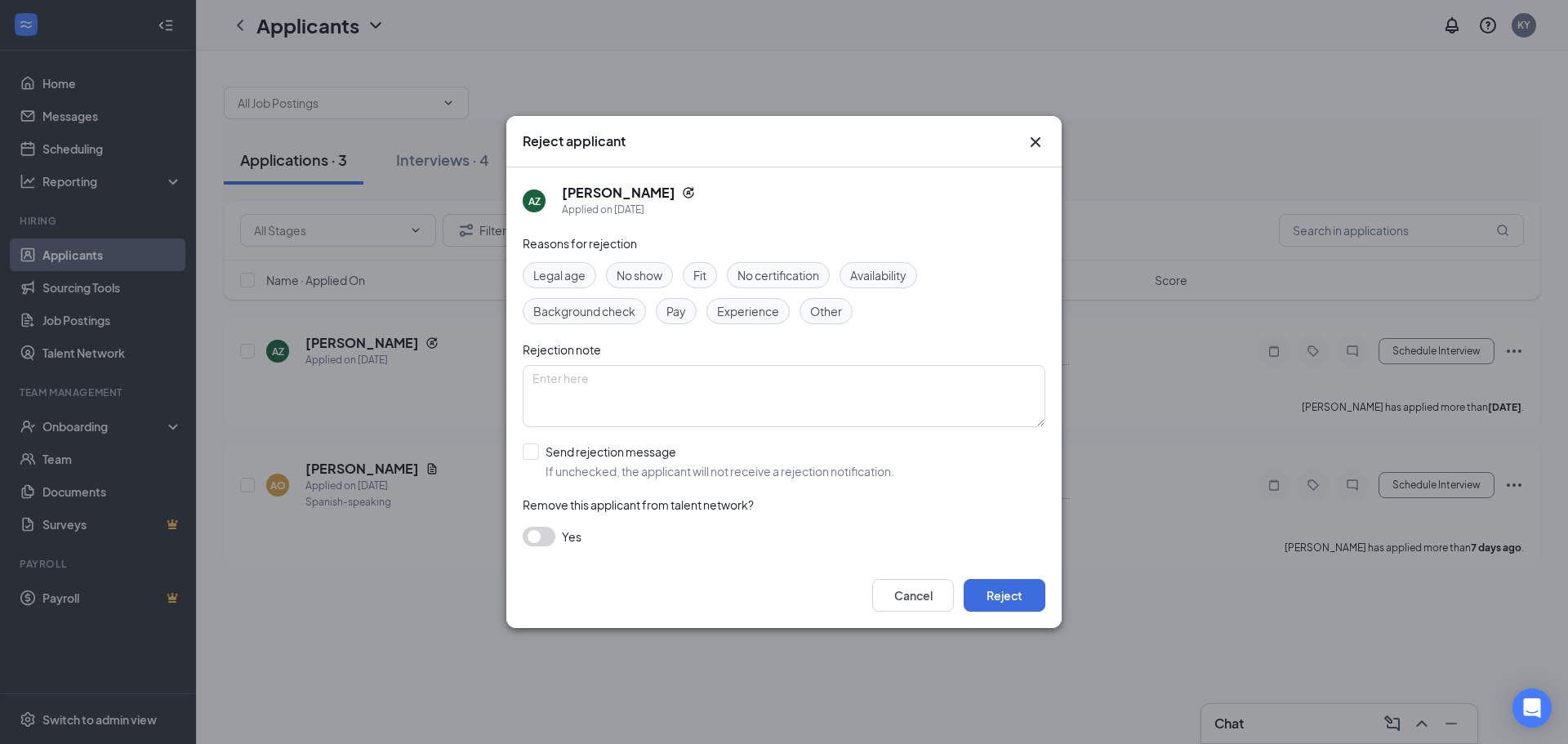
click at [638, 279] on span "No show" at bounding box center [640, 275] width 45 height 18
click at [992, 588] on button "Reject" at bounding box center [1004, 595] width 81 height 32
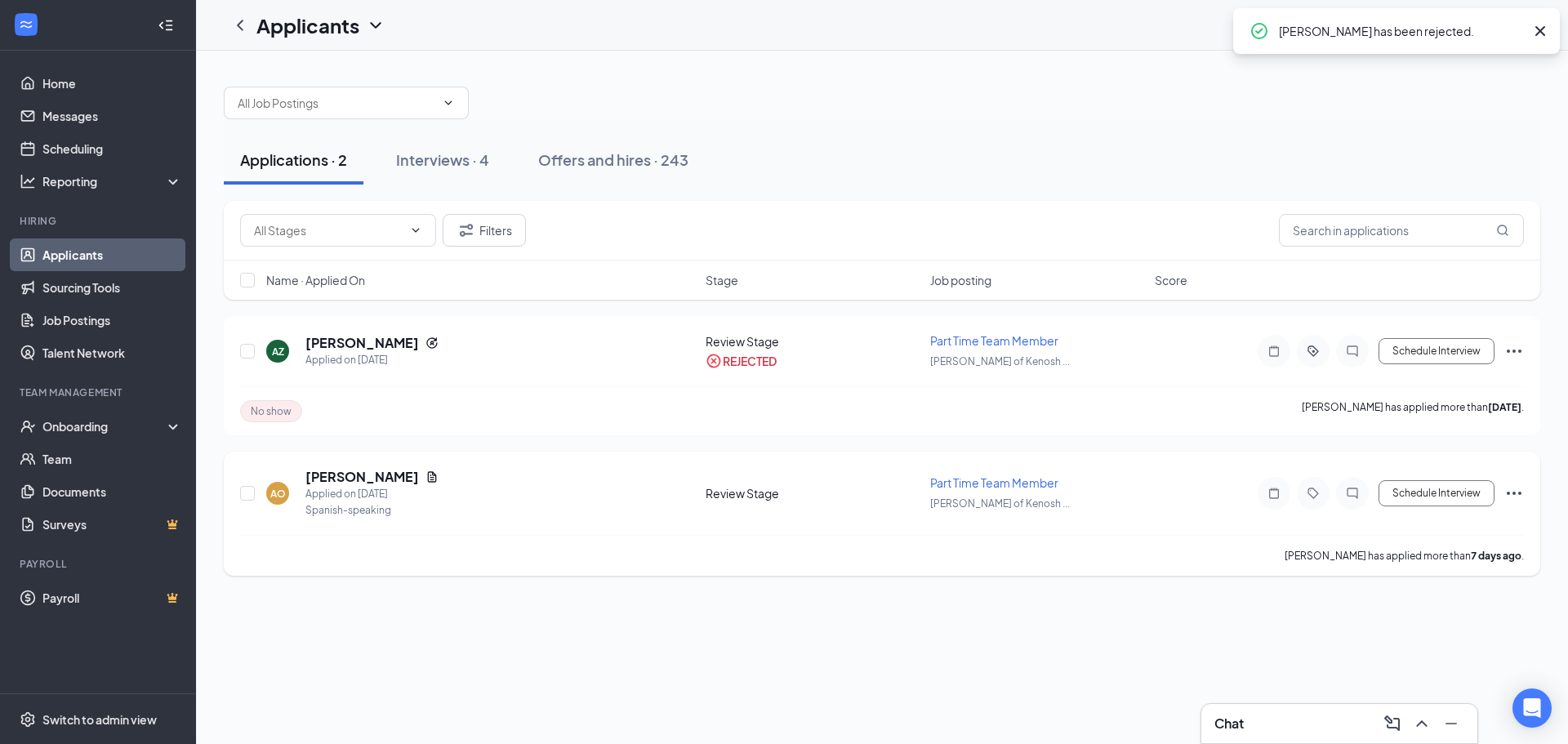
click at [1512, 493] on icon "Ellipses" at bounding box center [1514, 493] width 20 height 20
click at [1396, 308] on p "Reject" at bounding box center [1441, 306] width 140 height 16
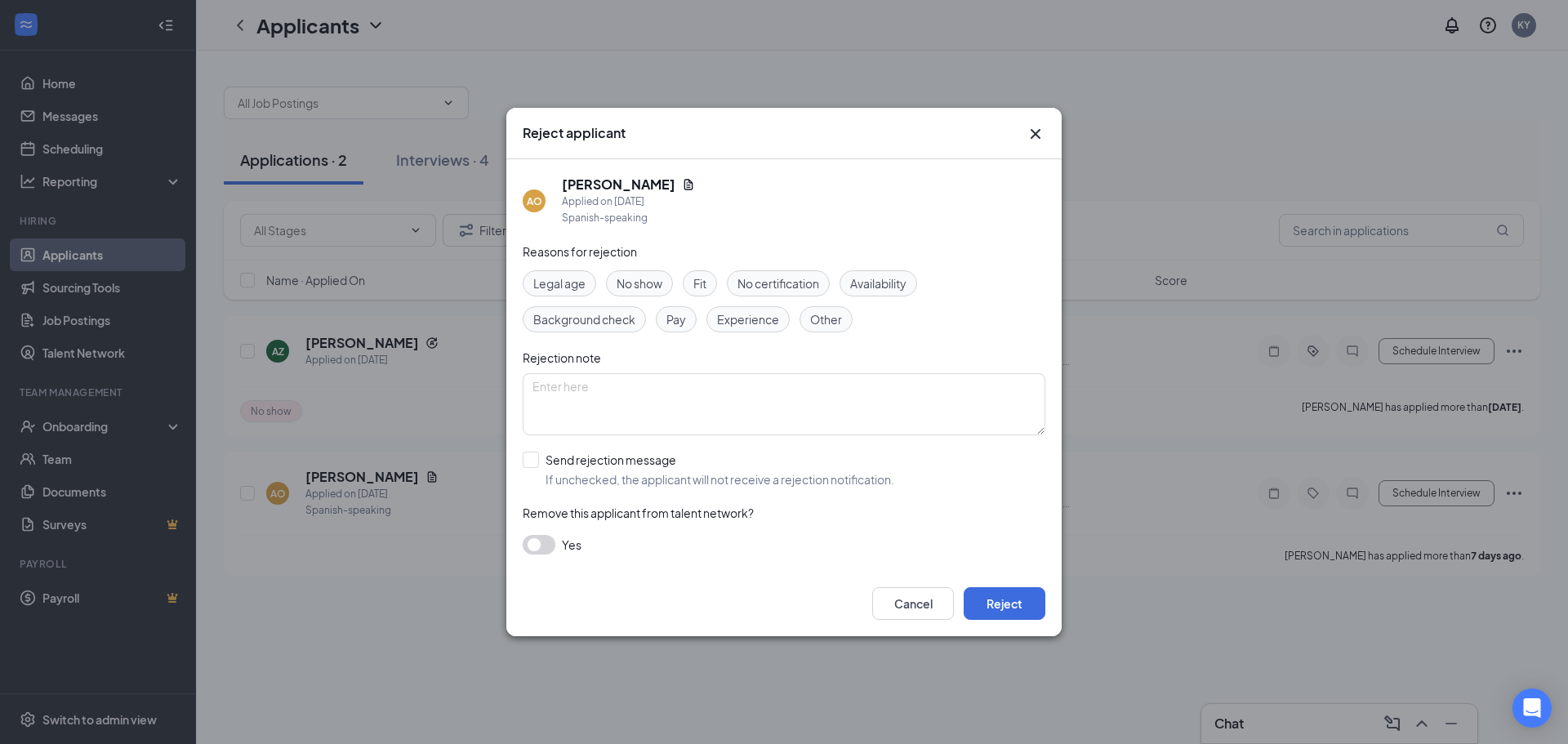
click at [642, 278] on span "No show" at bounding box center [640, 283] width 45 height 18
click at [1004, 608] on button "Reject" at bounding box center [1004, 604] width 81 height 32
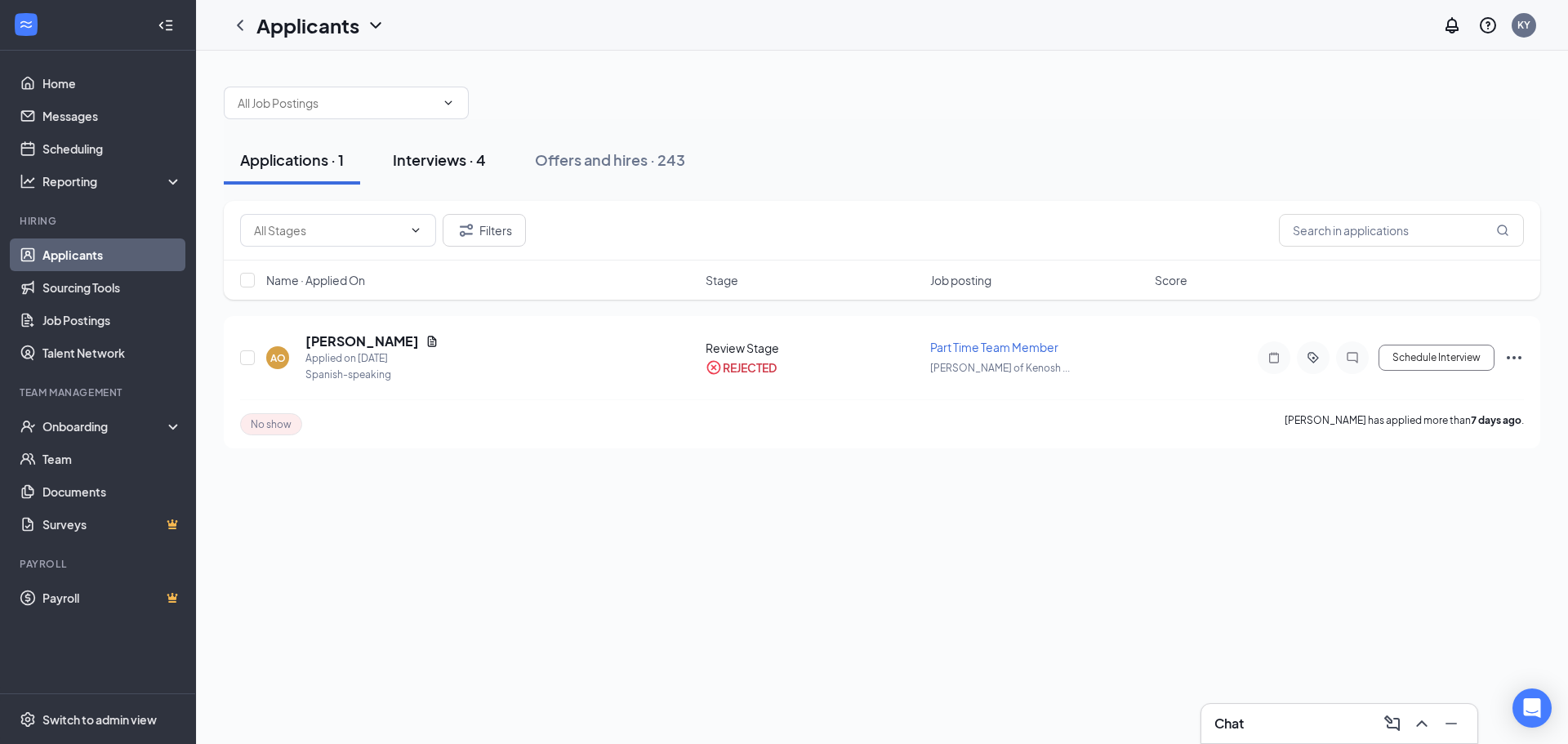
click at [459, 162] on div "Interviews · 4" at bounding box center [440, 160] width 93 height 21
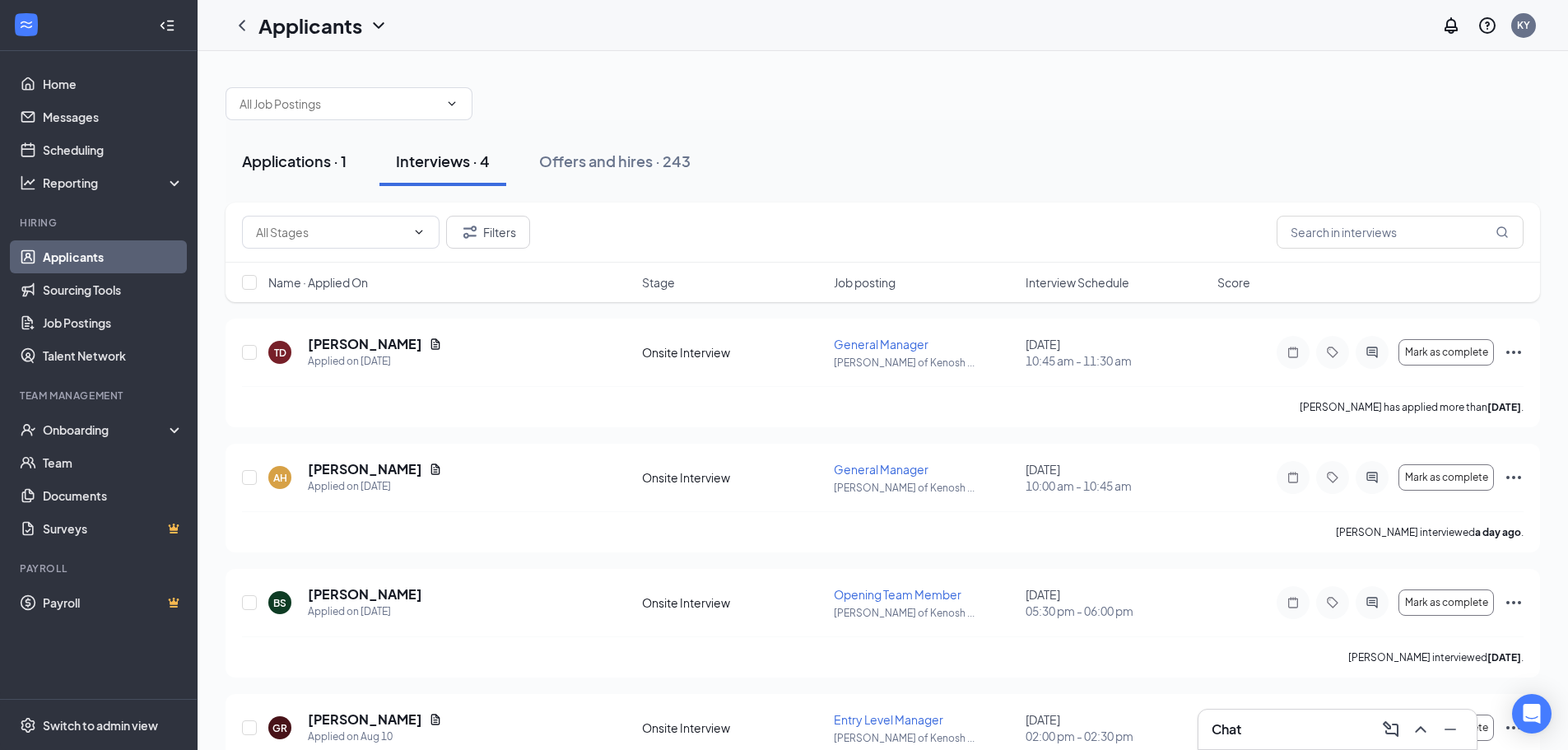
click at [307, 159] on div "Applications · 1" at bounding box center [293, 161] width 104 height 21
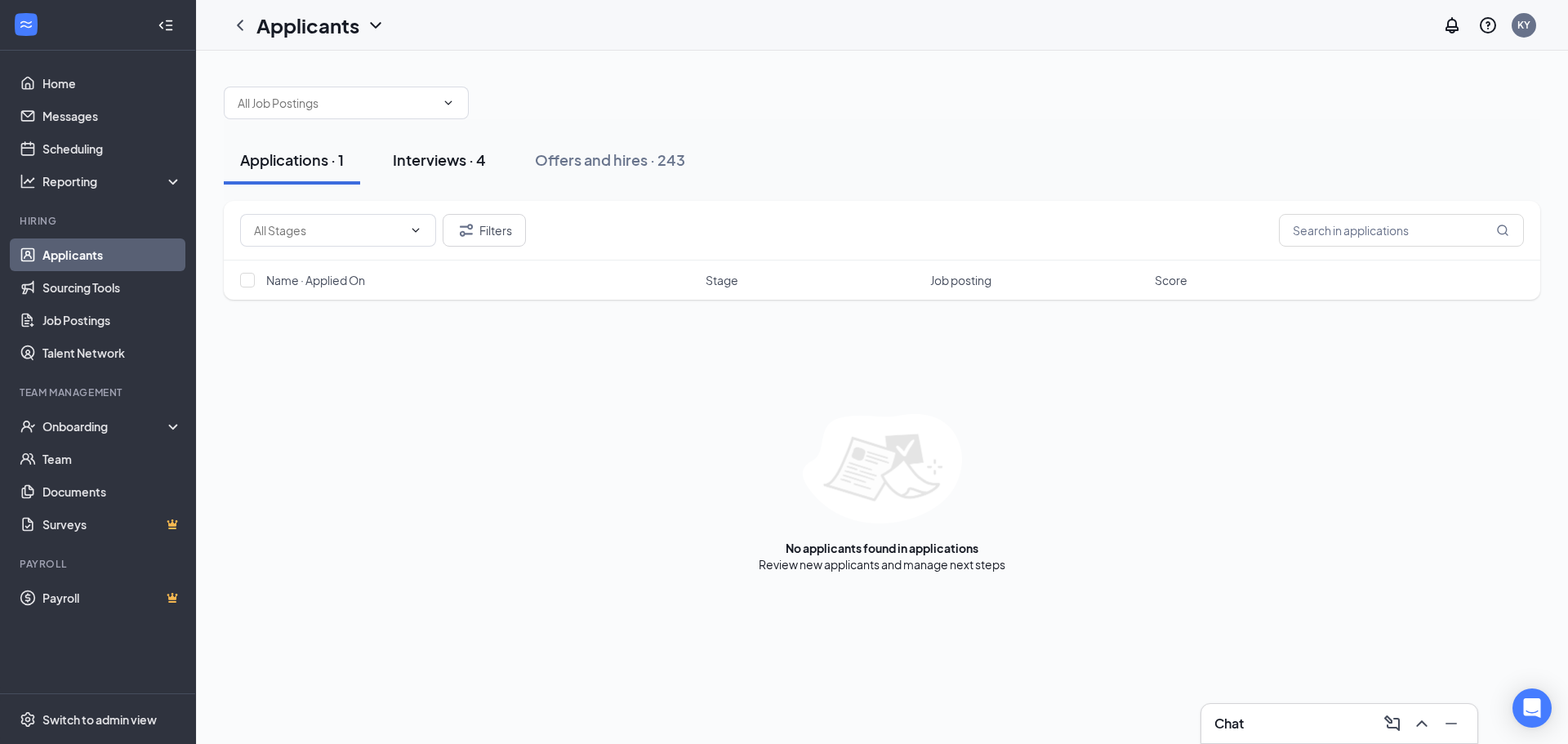
click at [446, 155] on div "Interviews · 4" at bounding box center [440, 160] width 93 height 21
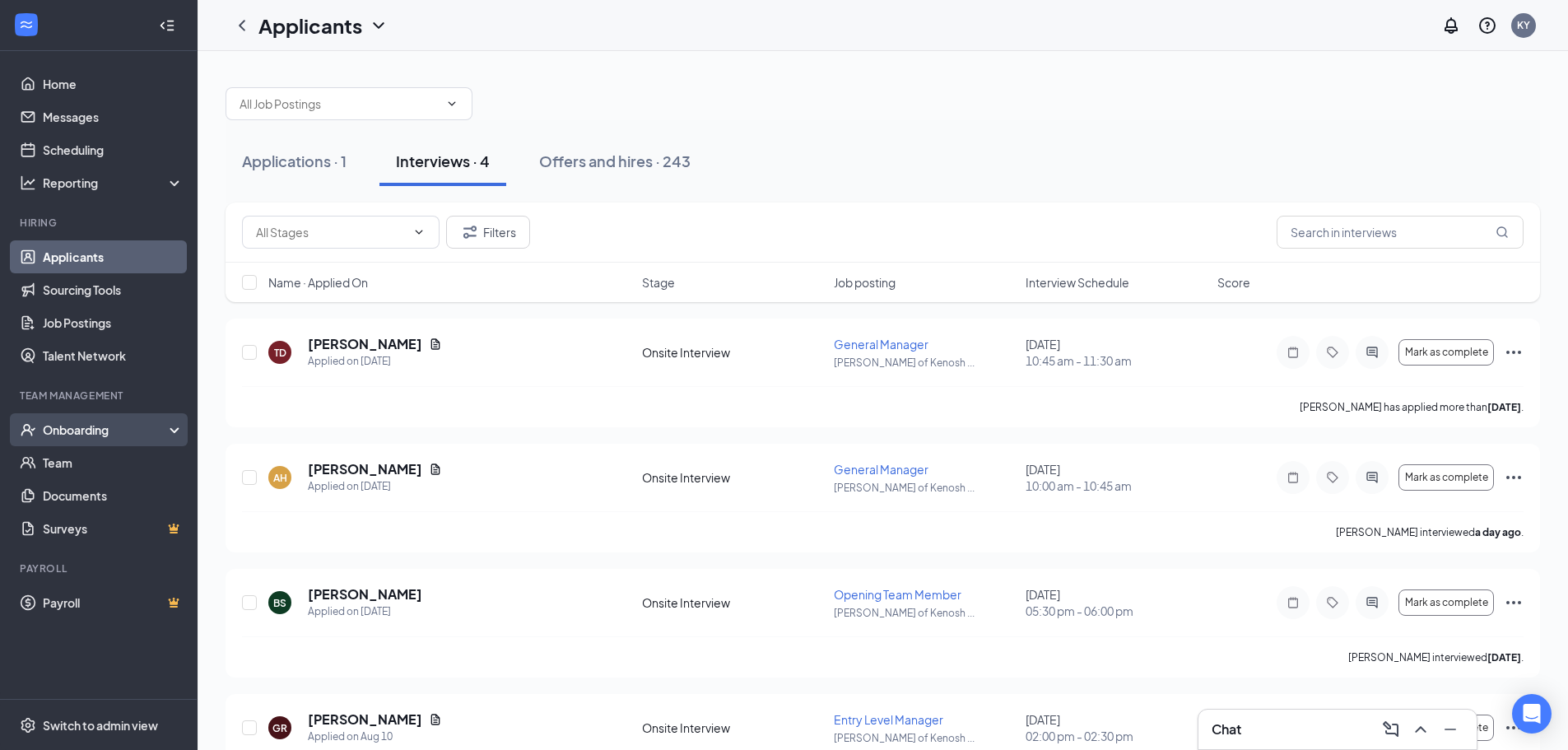
click at [90, 429] on div "Onboarding" at bounding box center [106, 429] width 127 height 16
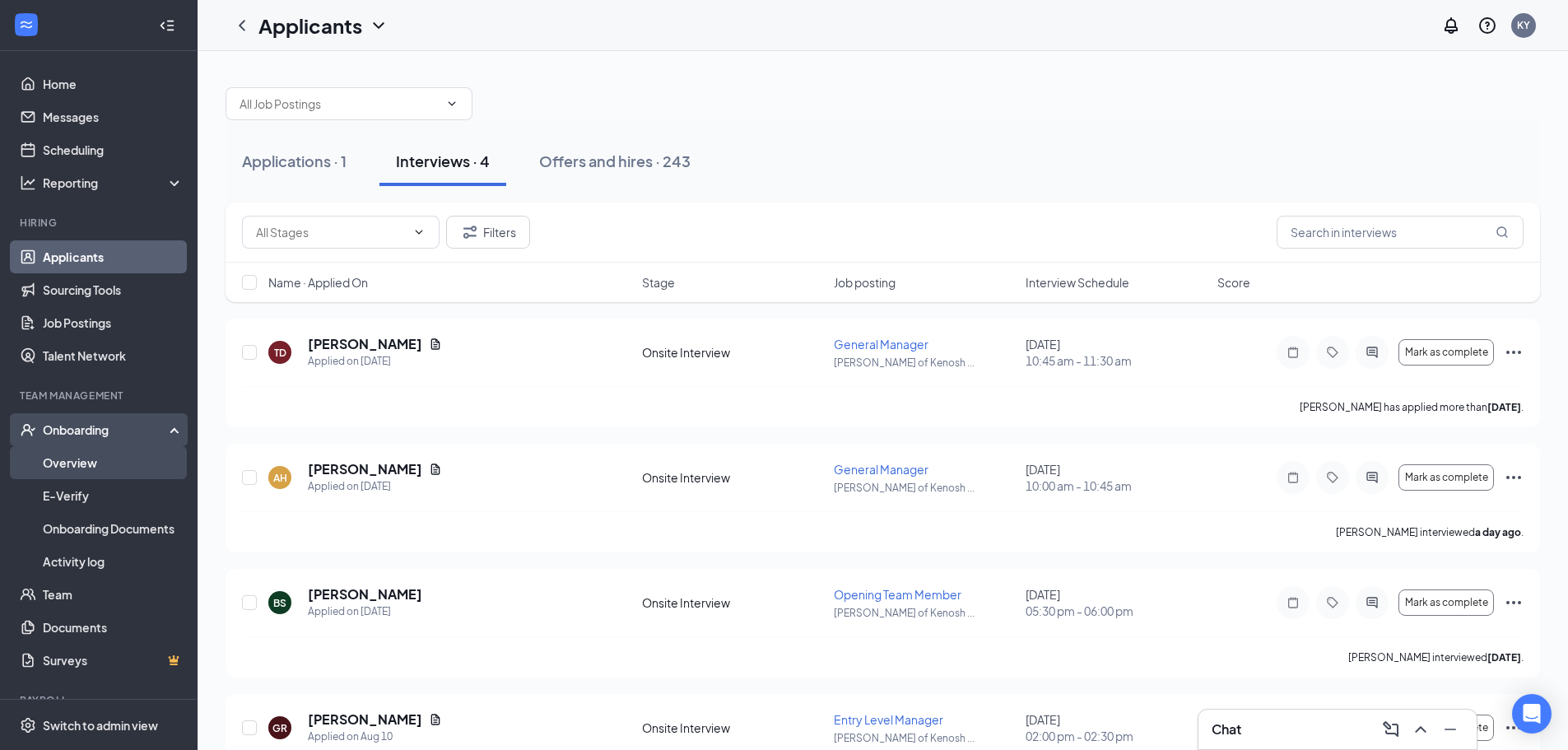
click at [80, 457] on link "Overview" at bounding box center [113, 462] width 140 height 32
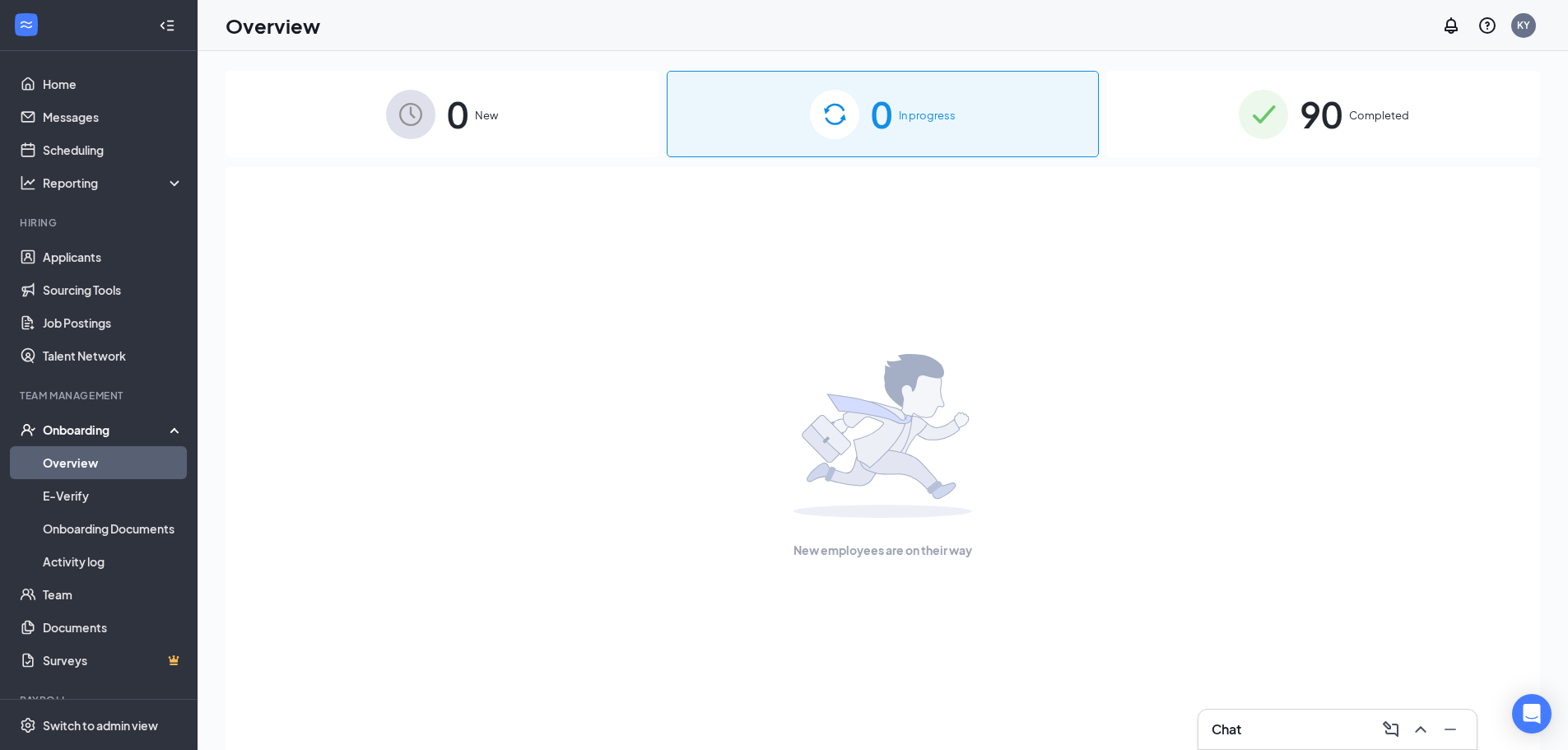
click at [1239, 129] on img at bounding box center [1263, 115] width 50 height 50
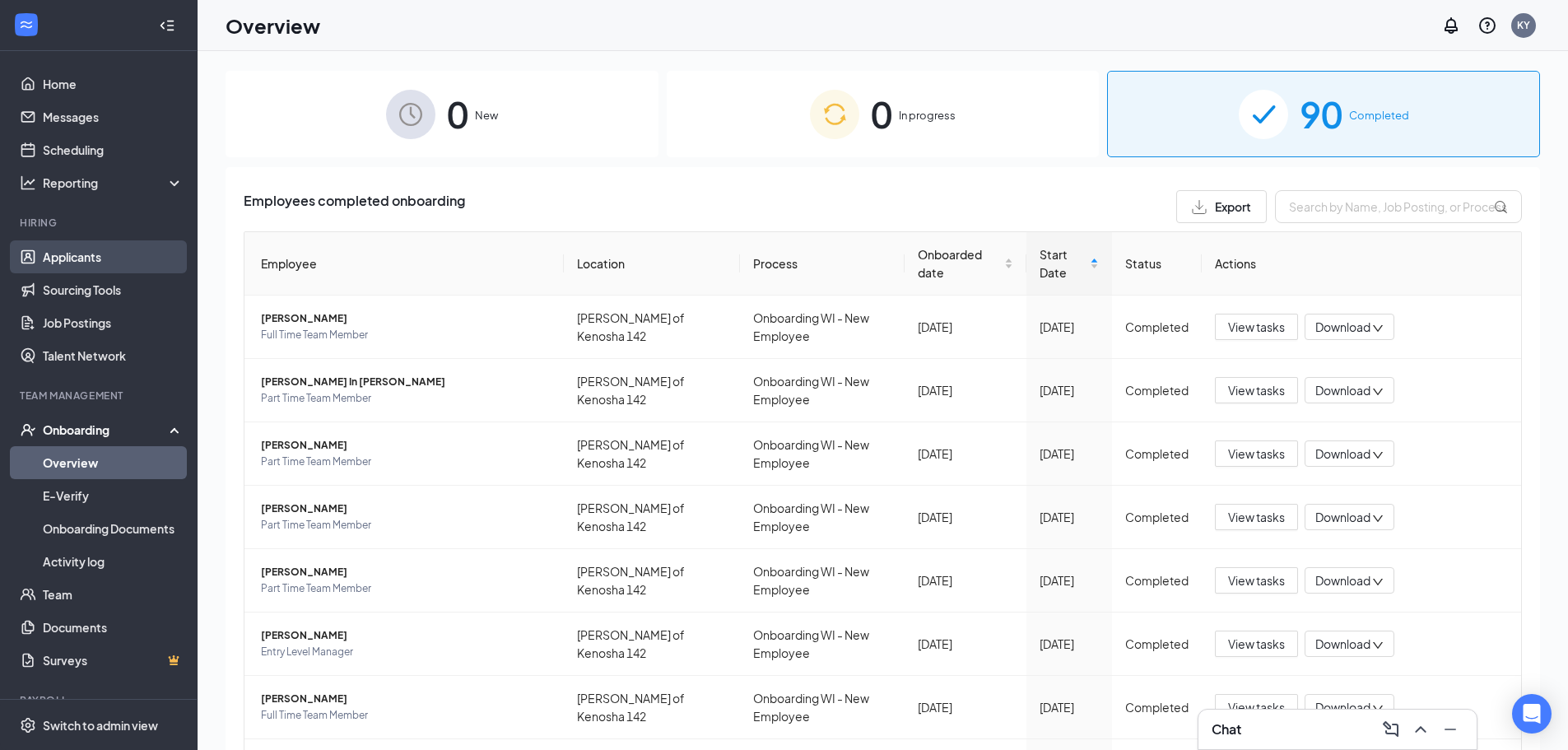
click at [74, 255] on link "Applicants" at bounding box center [113, 257] width 140 height 32
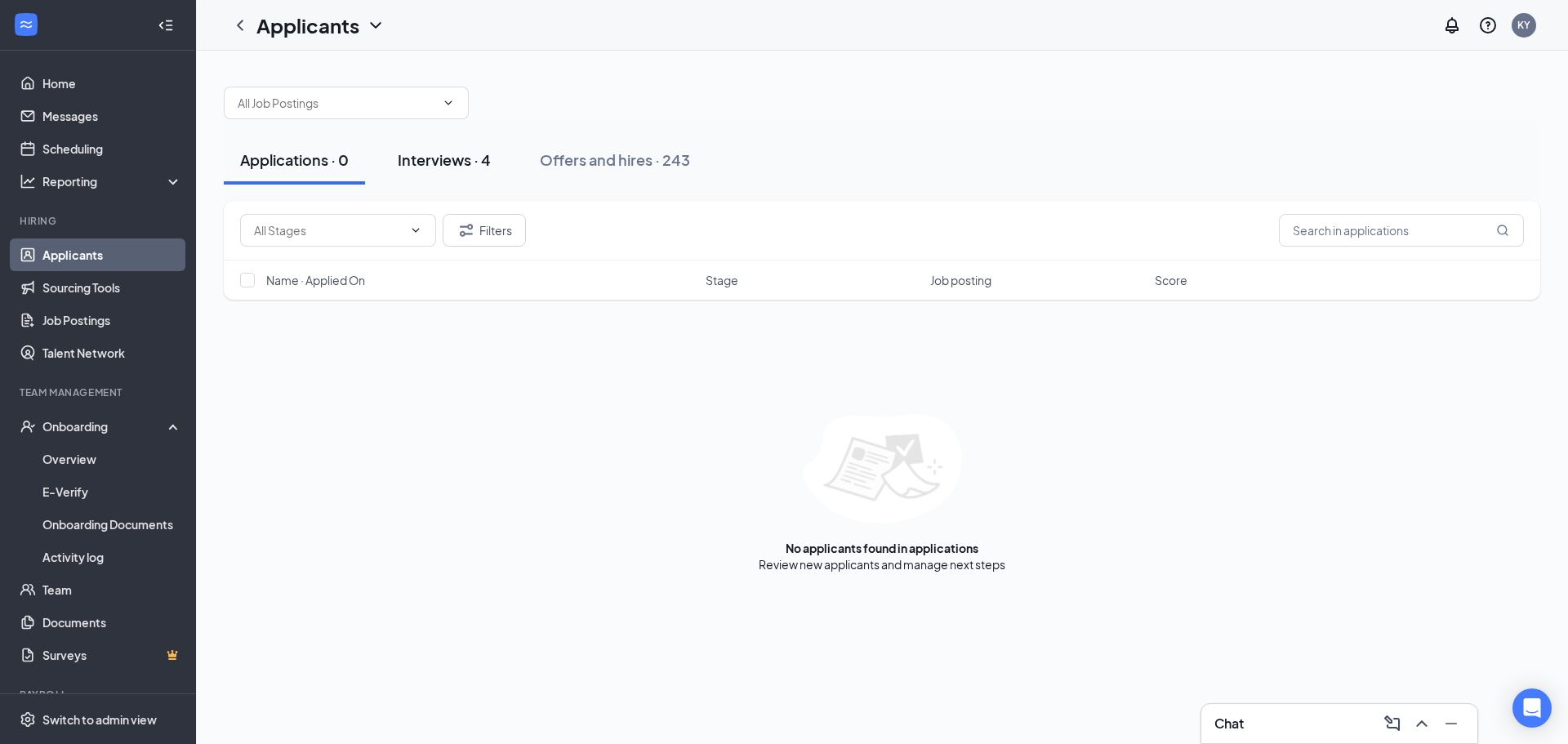
click at [497, 157] on button "Interviews · 4" at bounding box center [444, 160] width 126 height 49
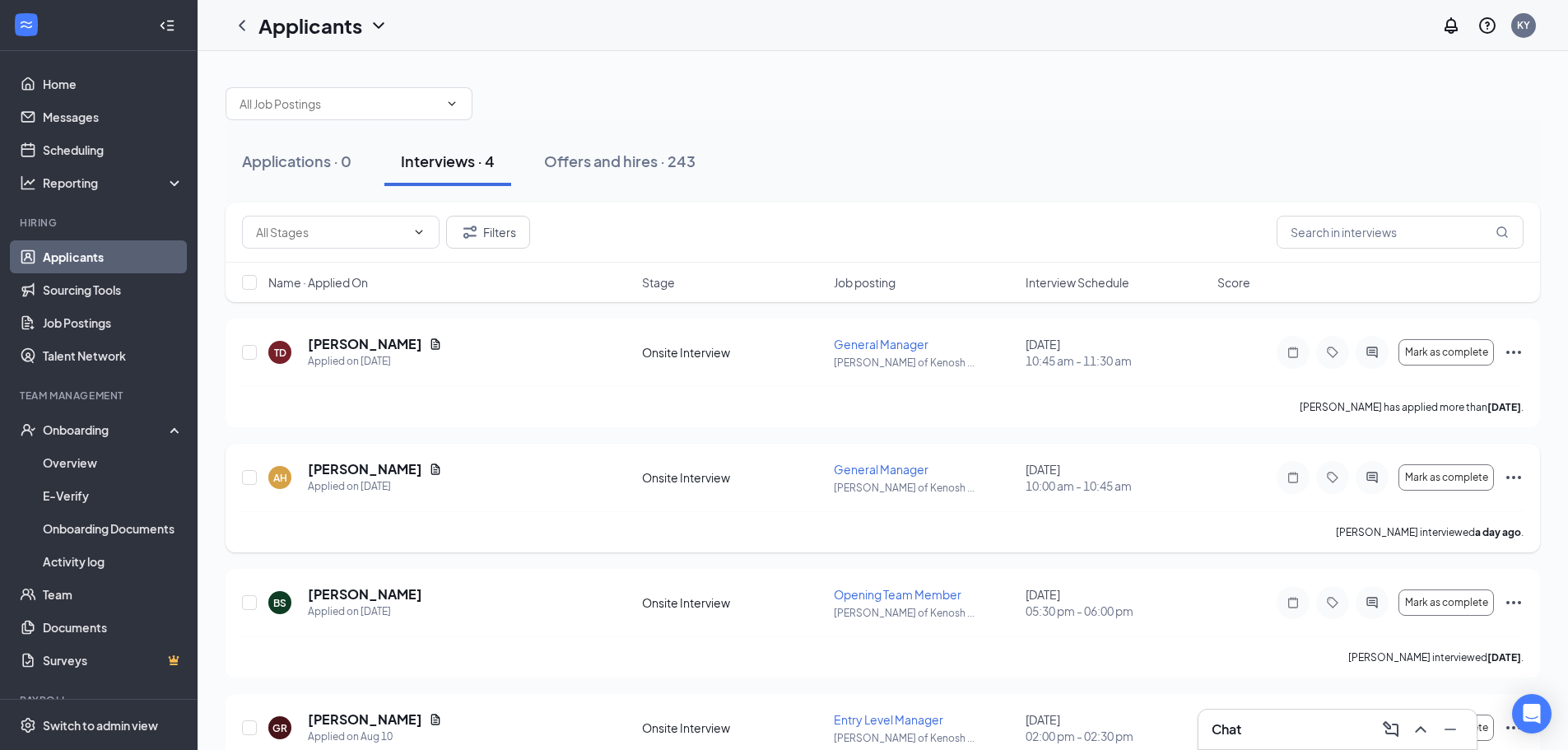
scroll to position [73, 0]
